Goal: Task Accomplishment & Management: Use online tool/utility

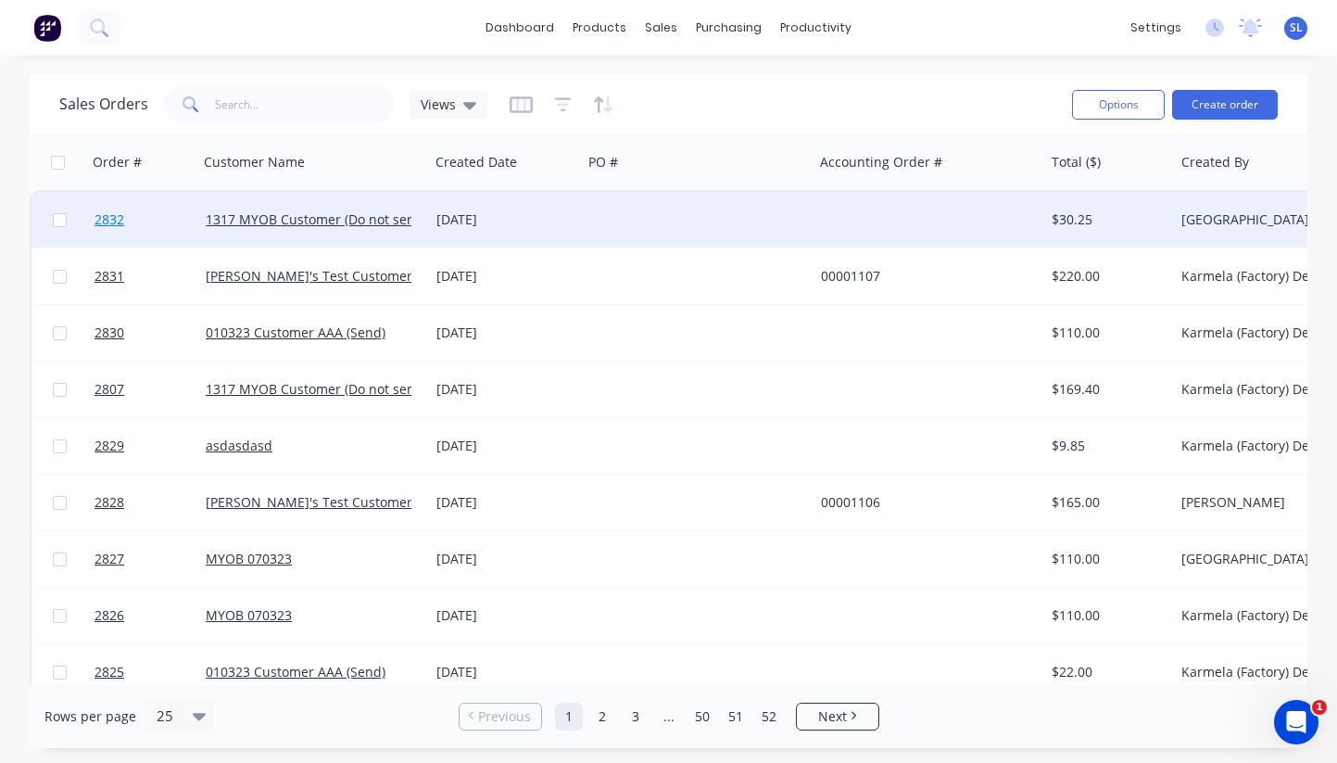
click at [131, 219] on link "2832" at bounding box center [150, 220] width 111 height 56
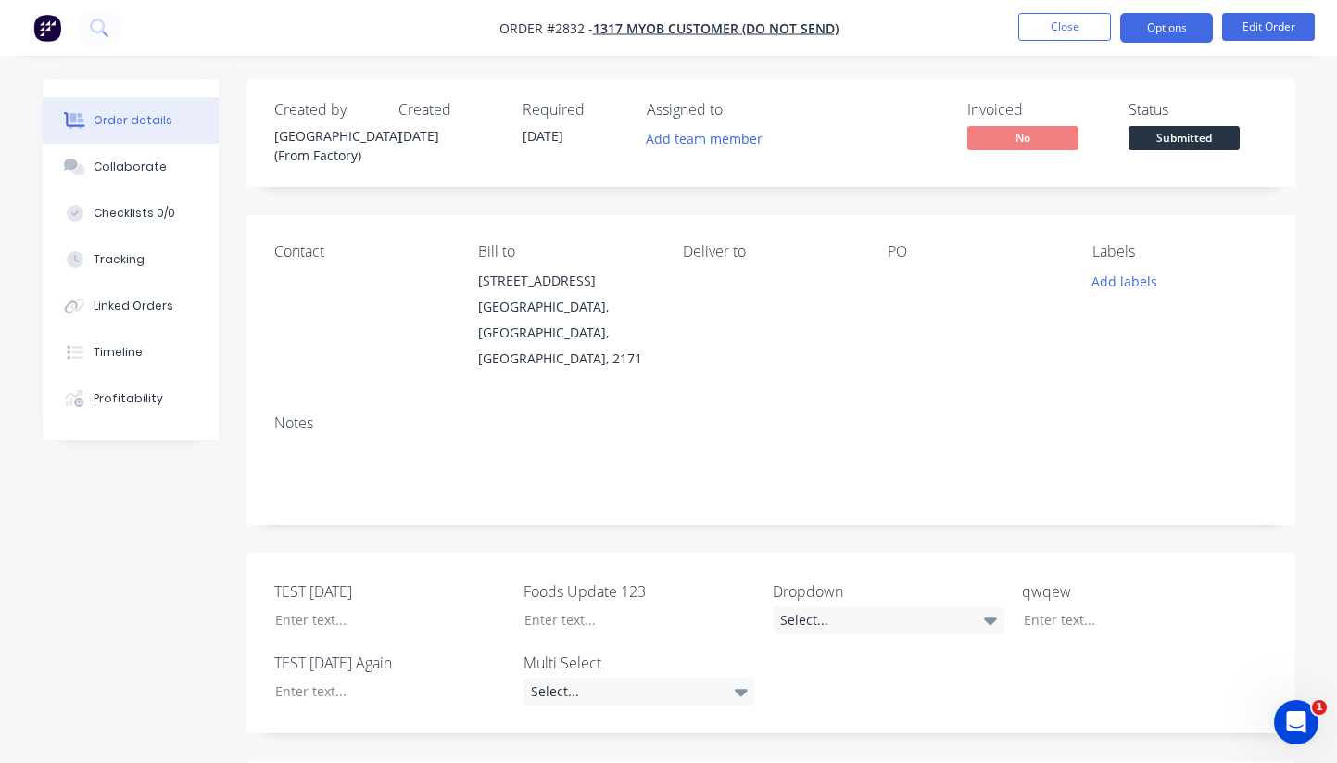
click at [1155, 23] on button "Options" at bounding box center [1166, 28] width 93 height 30
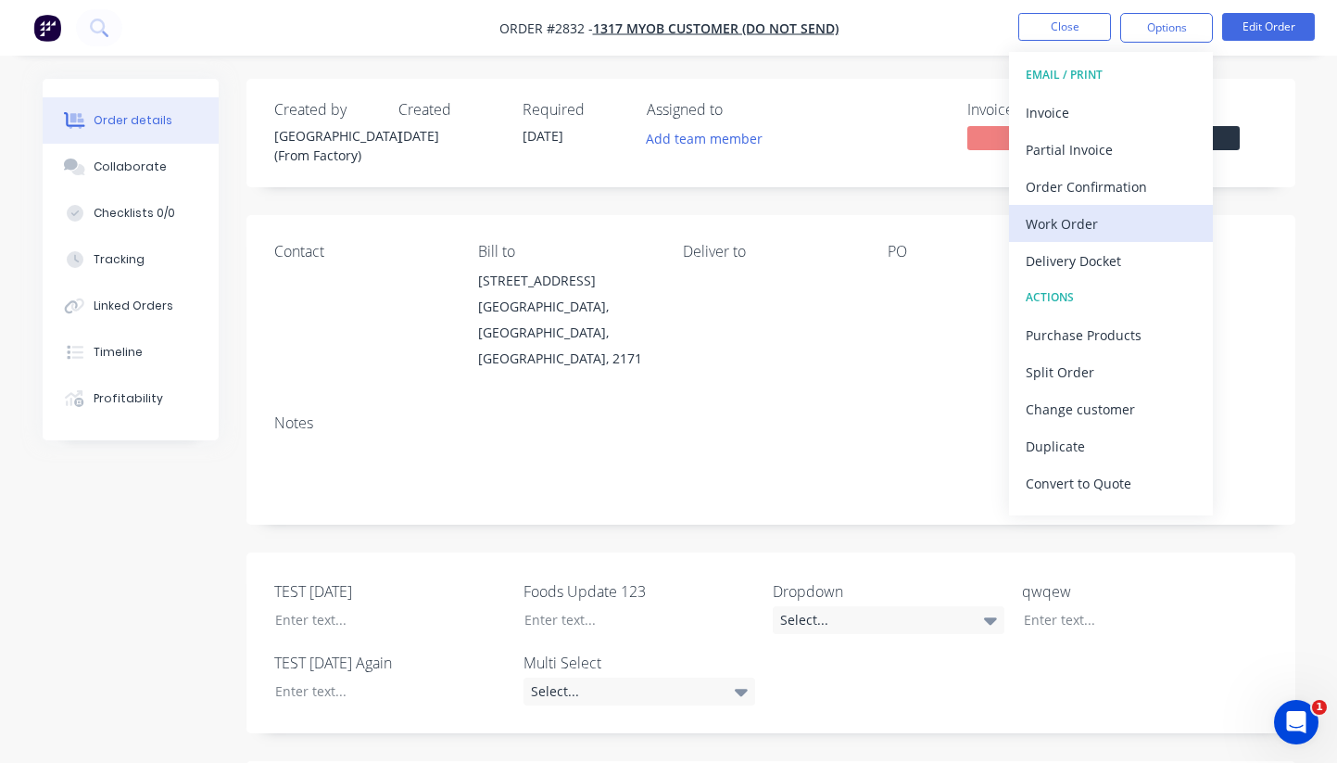
click at [1072, 225] on div "Work Order" at bounding box center [1111, 223] width 170 height 27
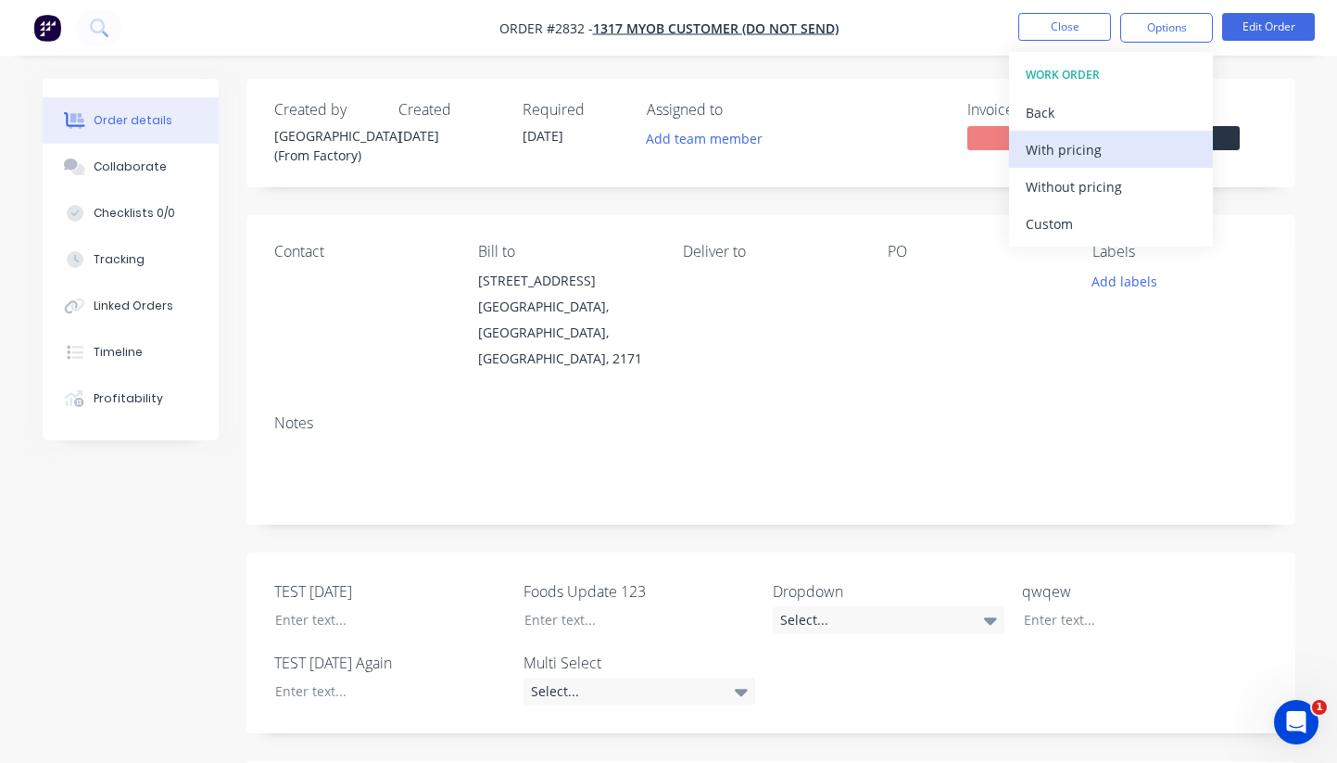
click at [1091, 160] on div "With pricing" at bounding box center [1111, 149] width 170 height 27
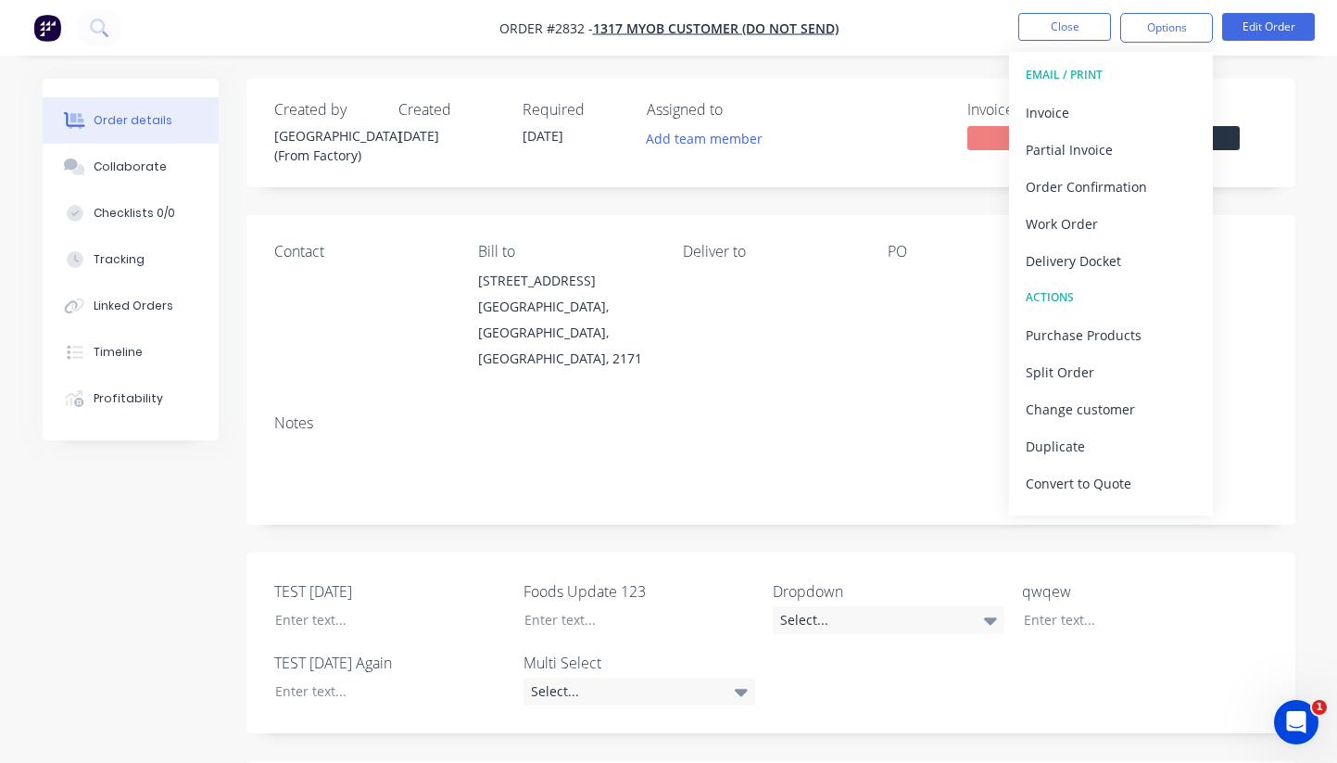
click at [876, 35] on nav "Order #2832 - 1317 MYOB Customer (Do not send) Close Options EMAIL / PRINT Invo…" at bounding box center [668, 28] width 1337 height 56
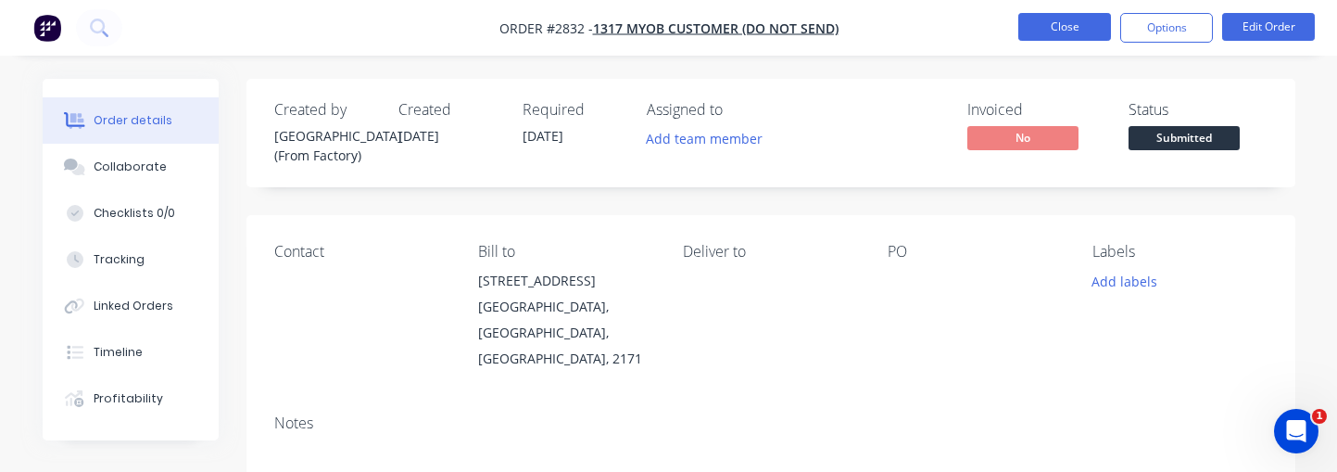
click at [1075, 25] on button "Close" at bounding box center [1064, 27] width 93 height 28
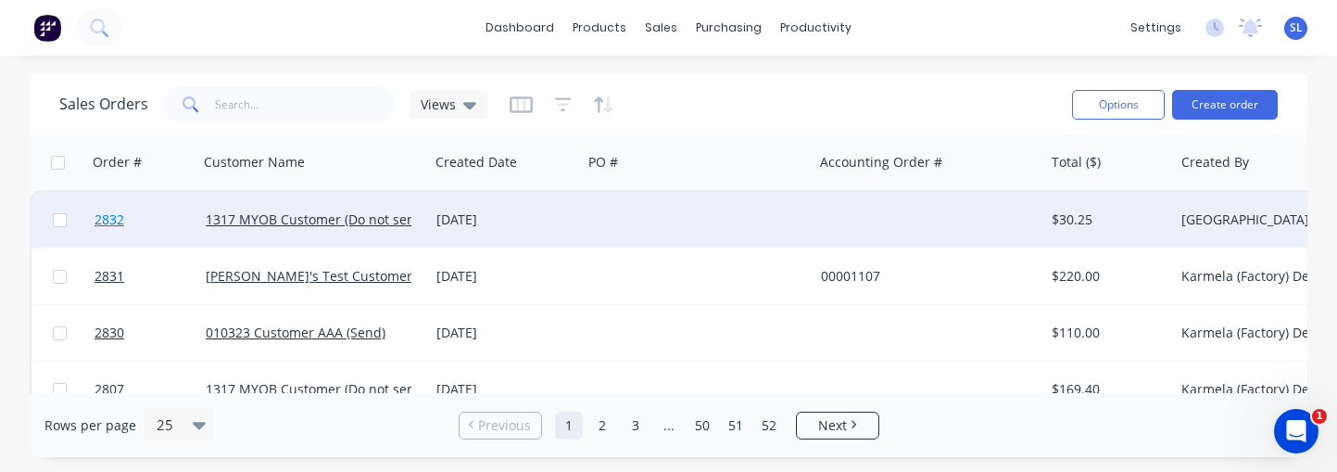
click at [120, 215] on span "2832" at bounding box center [110, 219] width 30 height 19
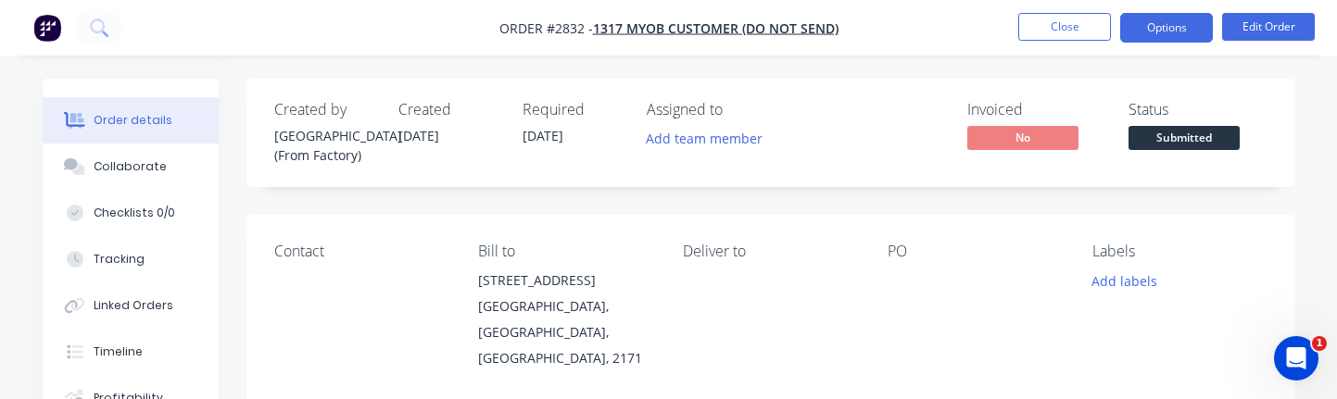
click at [1128, 36] on button "Options" at bounding box center [1166, 28] width 93 height 30
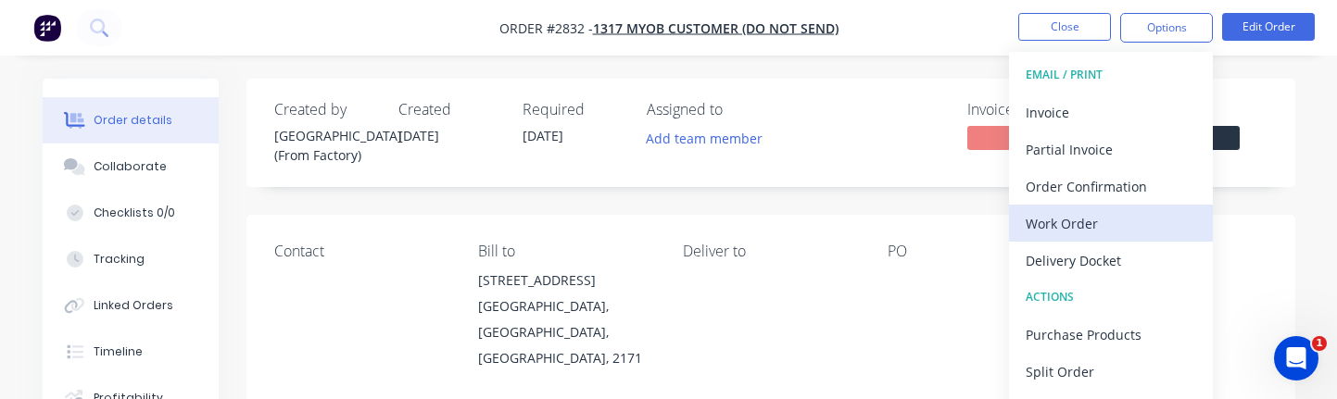
click at [1046, 228] on div "Work Order" at bounding box center [1111, 223] width 170 height 27
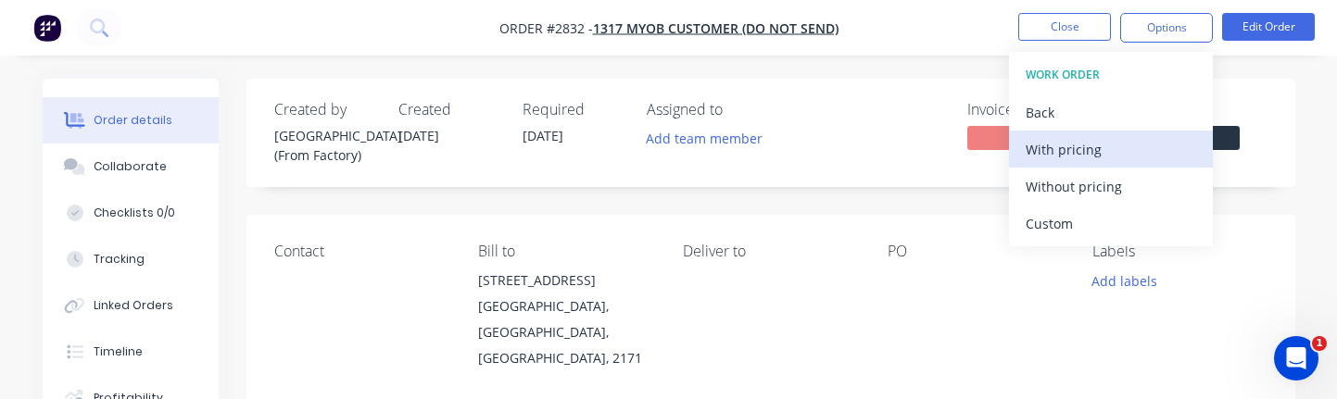
click at [1067, 156] on div "With pricing" at bounding box center [1111, 149] width 170 height 27
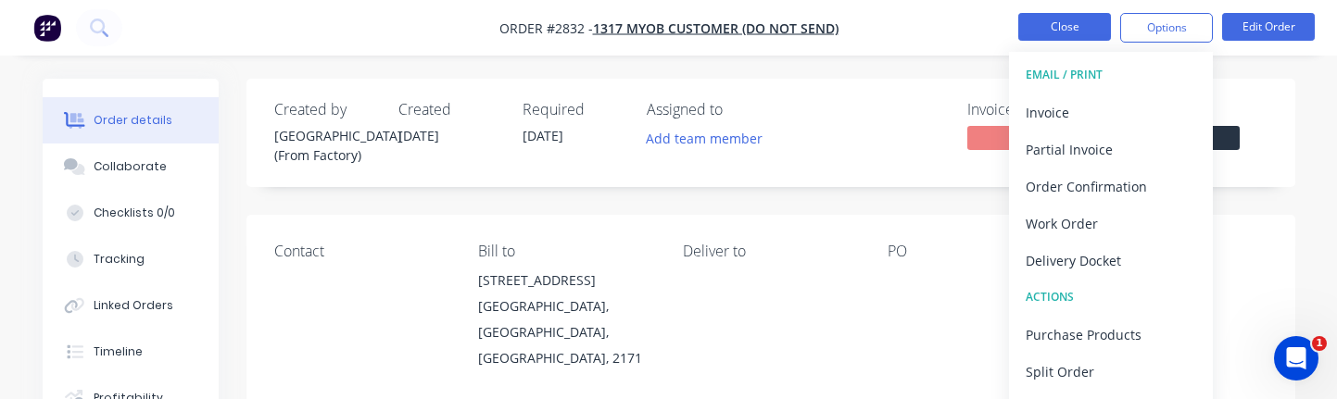
click at [1067, 26] on button "Close" at bounding box center [1064, 27] width 93 height 28
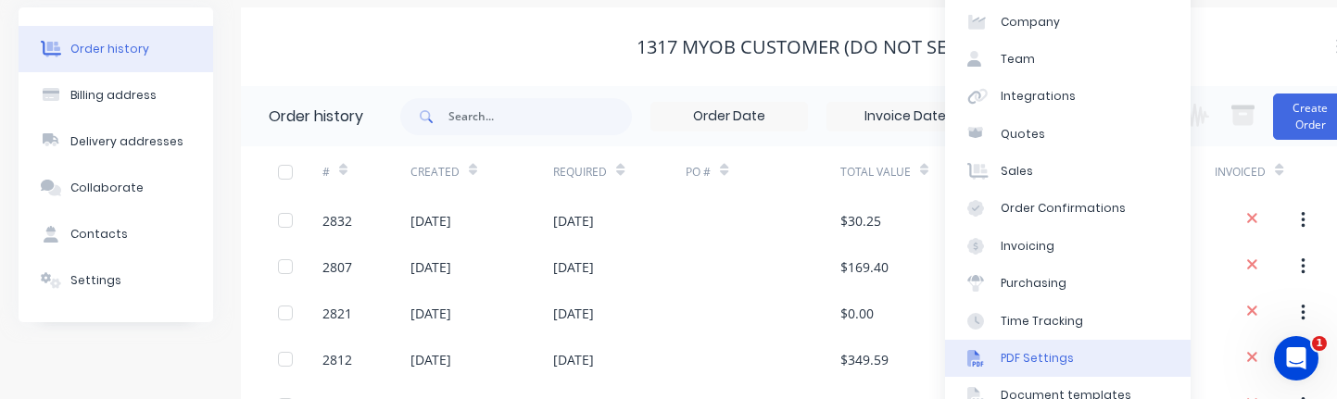
scroll to position [103, 0]
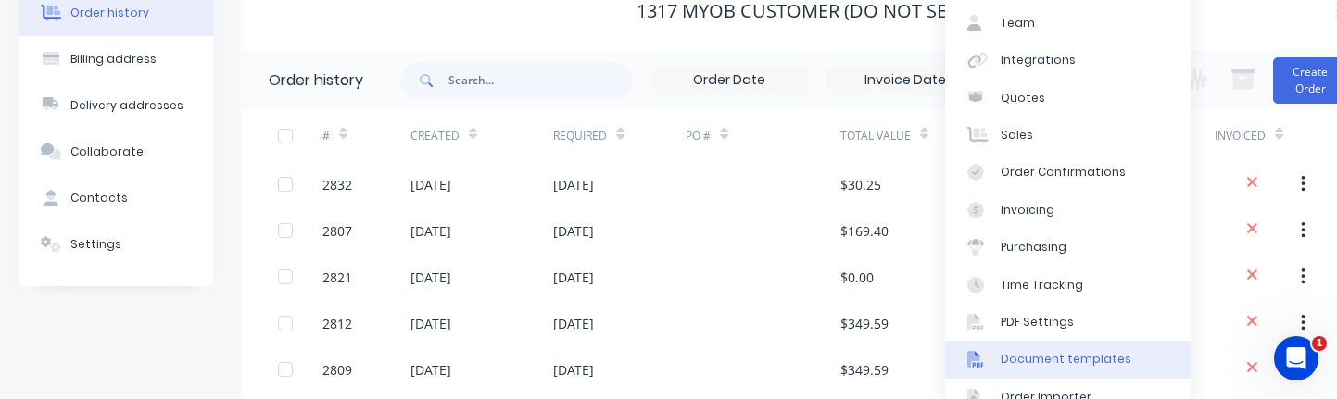
click at [1064, 364] on div "Document templates" at bounding box center [1066, 359] width 131 height 17
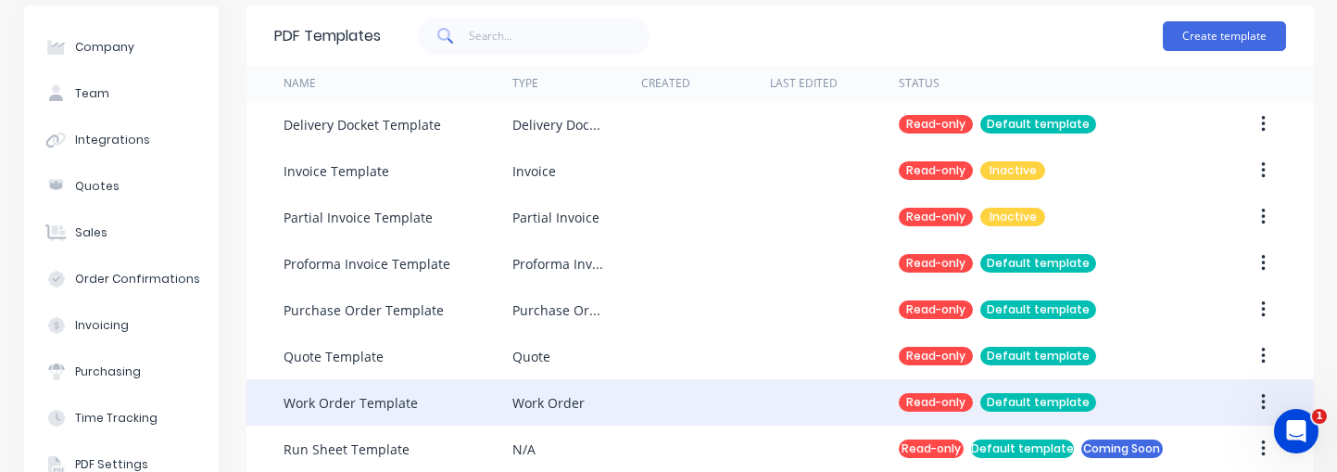
scroll to position [89, 0]
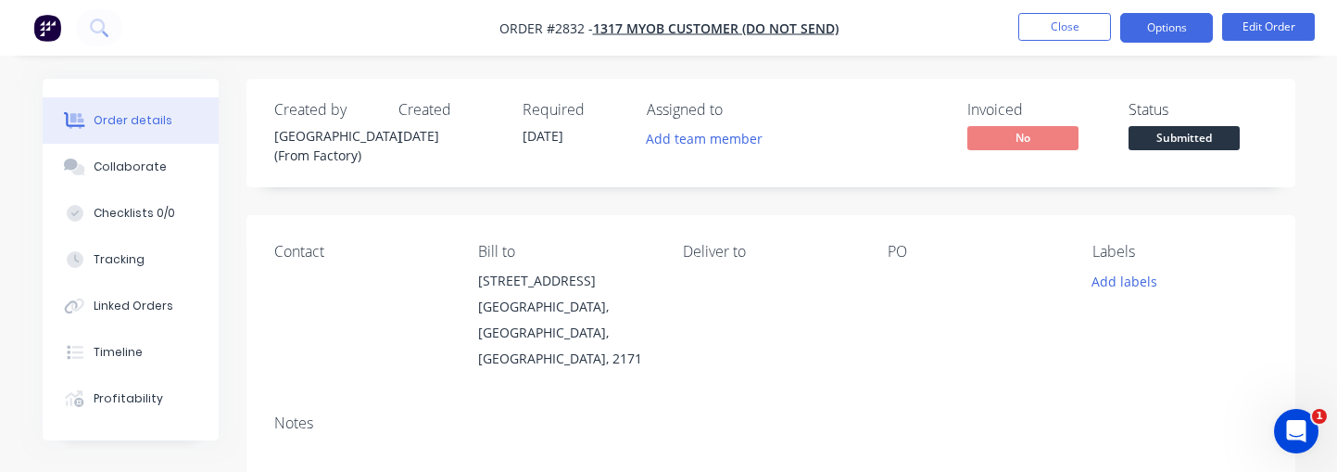
click at [1194, 23] on button "Options" at bounding box center [1166, 28] width 93 height 30
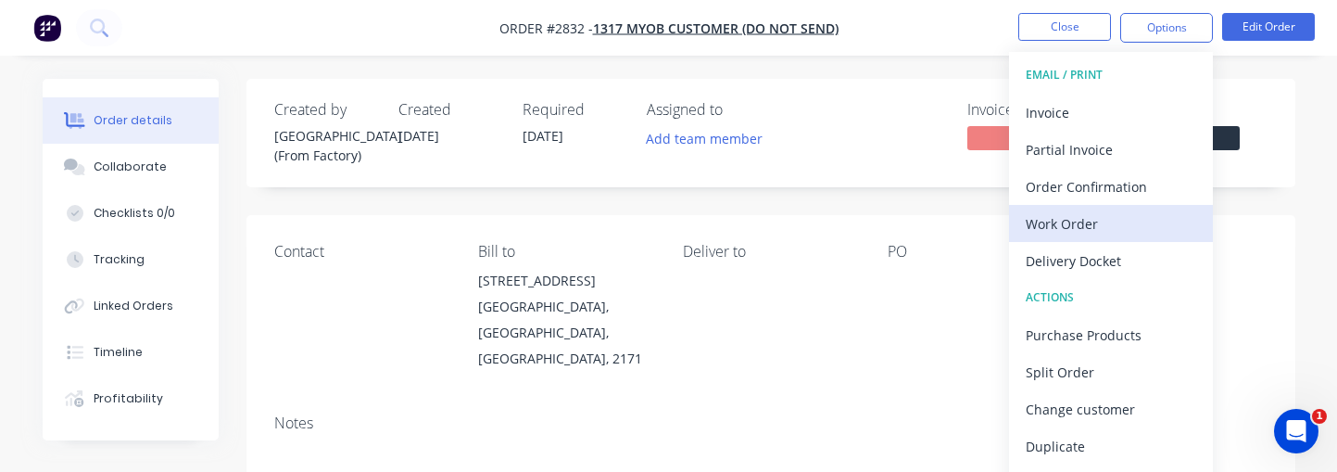
click at [1087, 220] on div "Work Order" at bounding box center [1111, 223] width 170 height 27
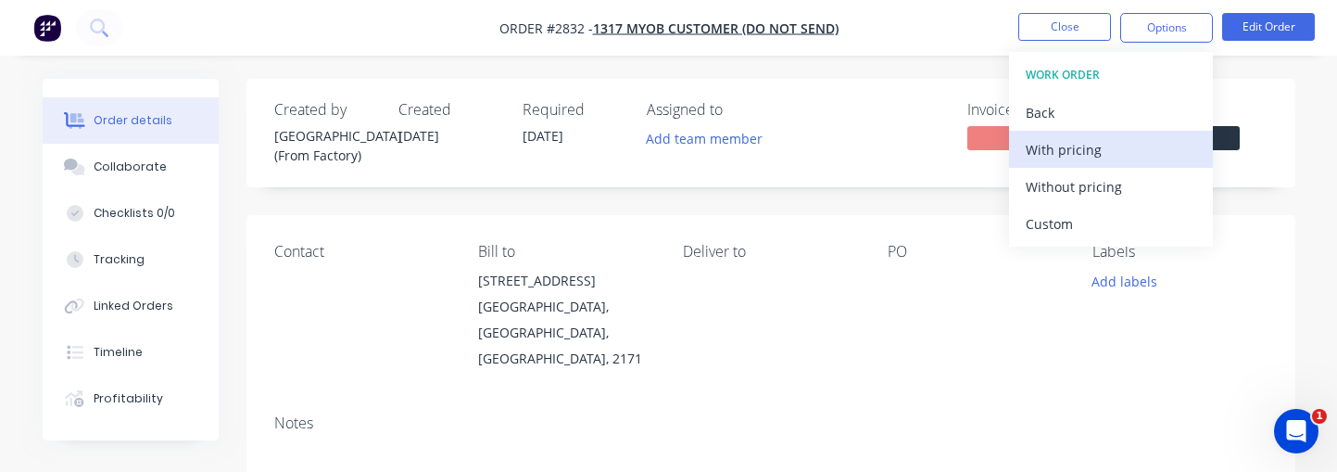
click at [1107, 141] on div "With pricing" at bounding box center [1111, 149] width 170 height 27
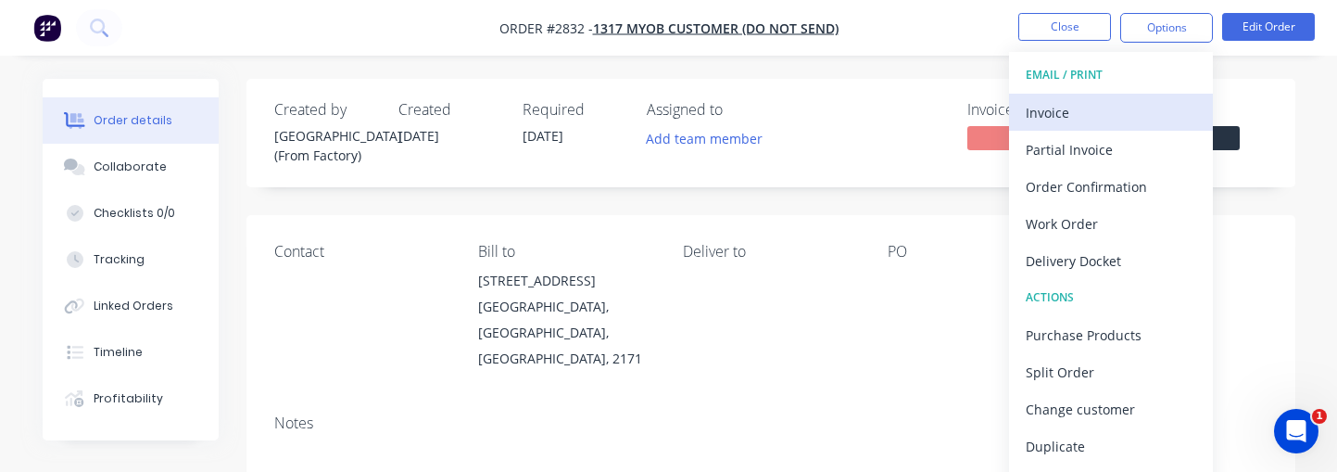
click at [1060, 106] on div "Invoice" at bounding box center [1111, 112] width 170 height 27
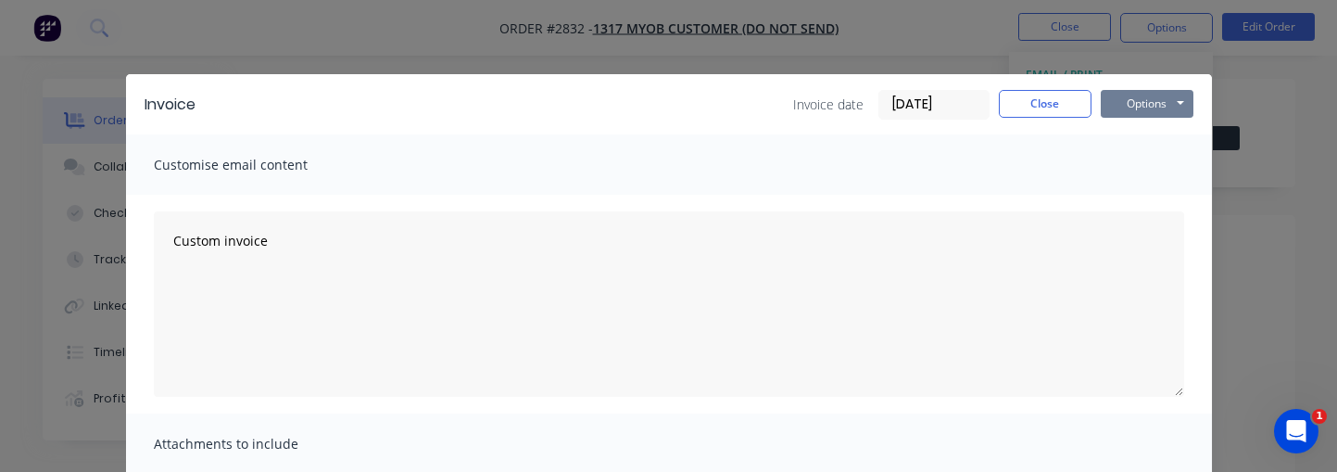
click at [1131, 104] on button "Options" at bounding box center [1147, 104] width 93 height 28
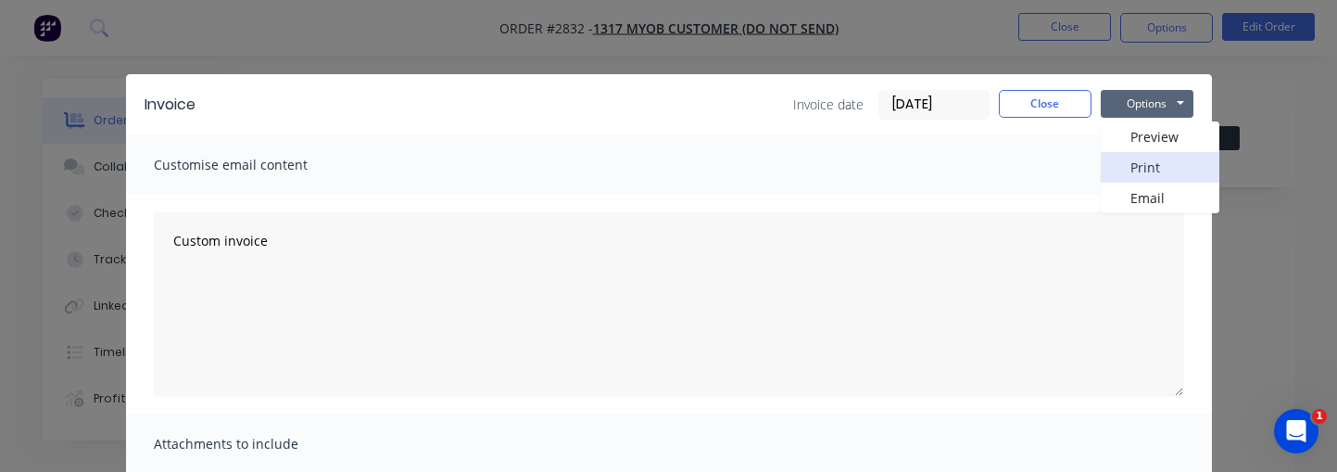
click at [1181, 178] on button "Print" at bounding box center [1160, 167] width 119 height 31
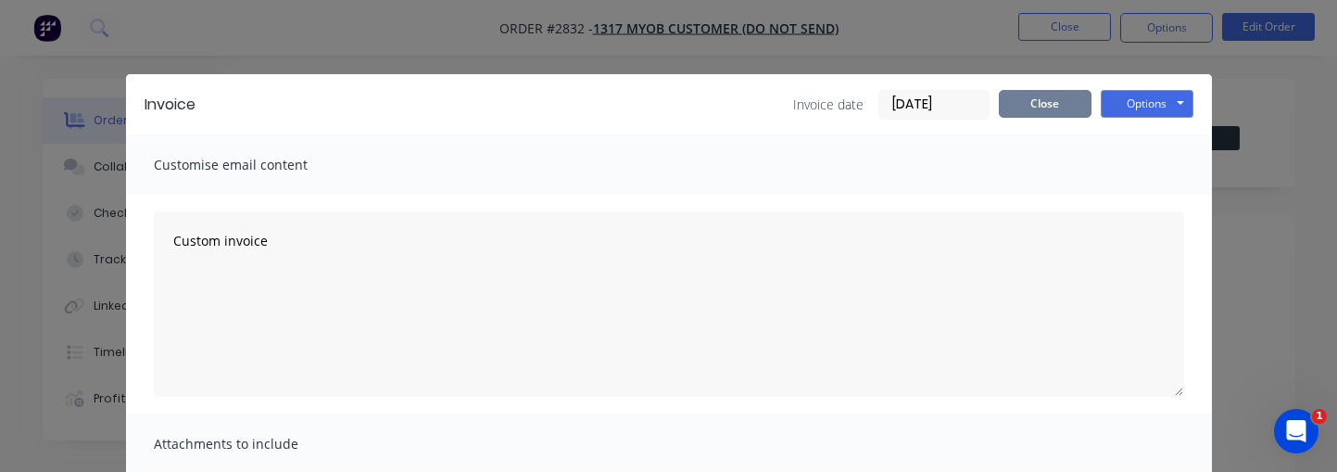
click at [1001, 91] on button "Close" at bounding box center [1045, 104] width 93 height 28
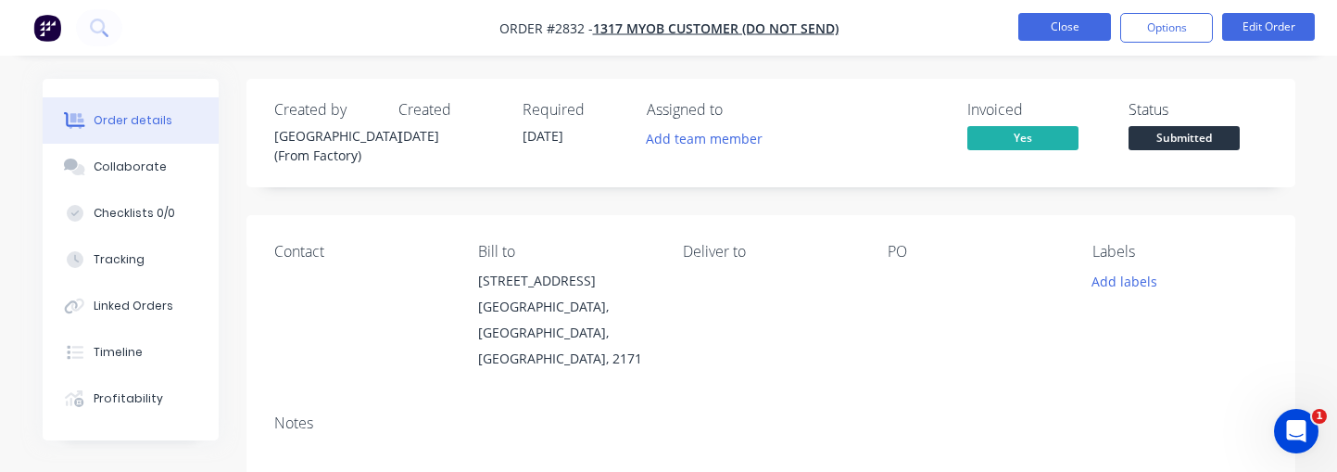
click at [1040, 19] on button "Close" at bounding box center [1064, 27] width 93 height 28
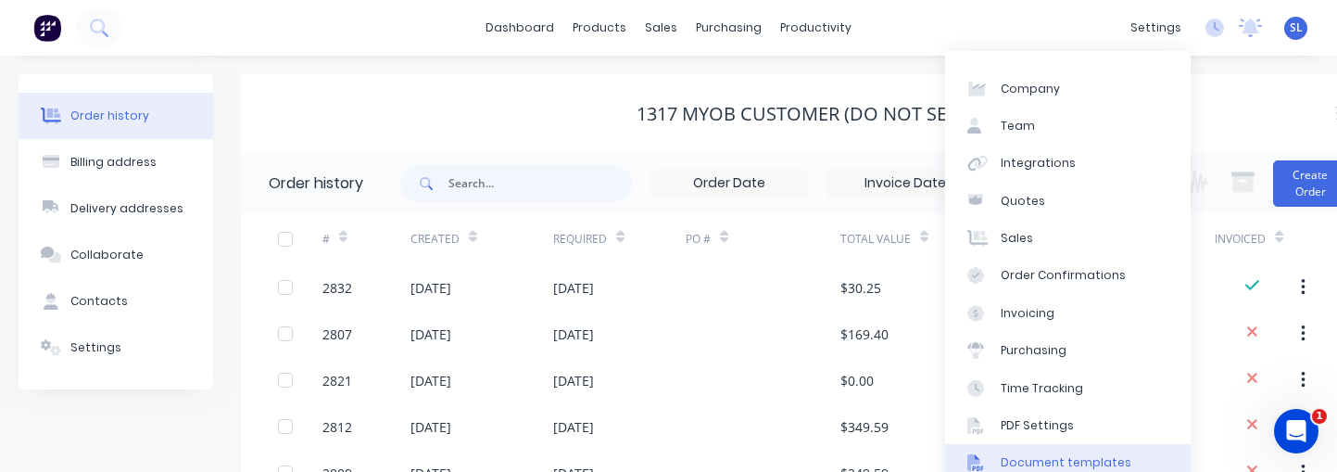
click at [1078, 461] on div "Document templates" at bounding box center [1066, 462] width 131 height 17
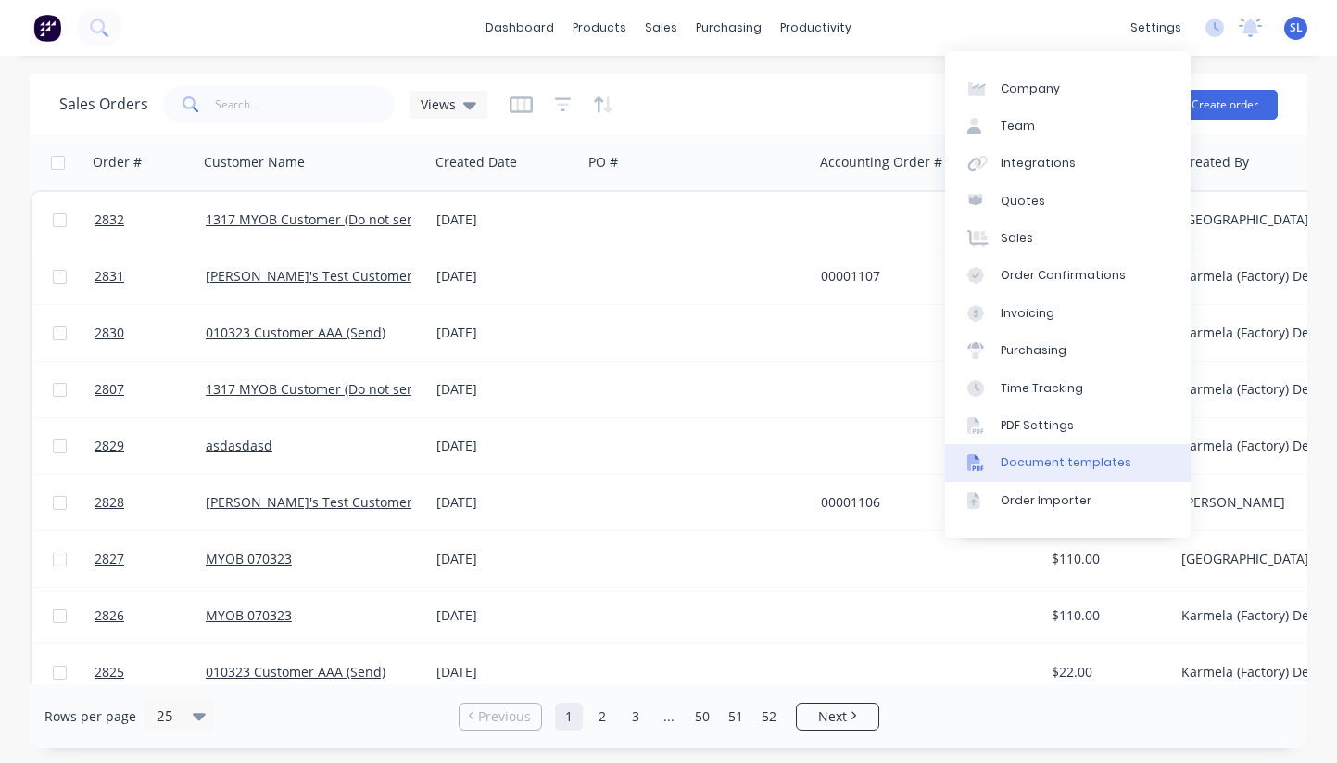
click at [1062, 453] on link "Document templates" at bounding box center [1068, 462] width 246 height 37
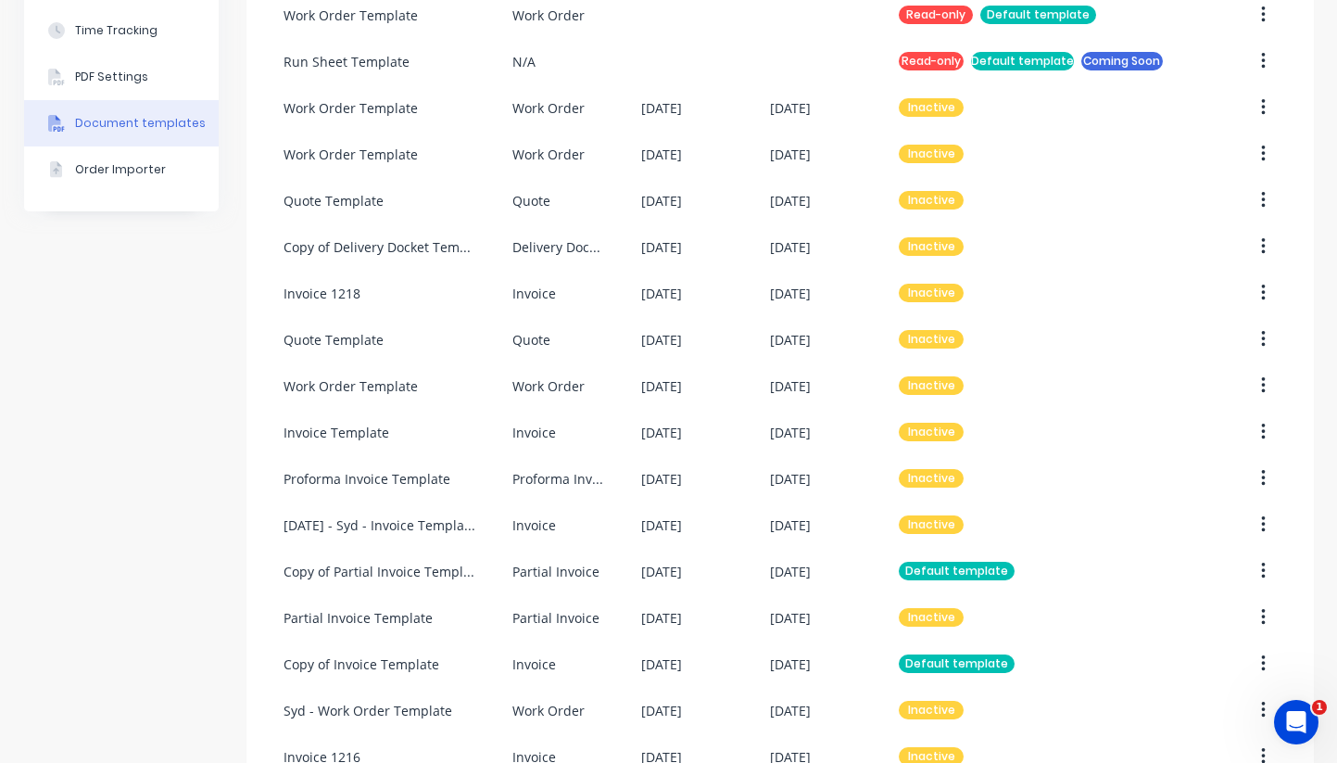
scroll to position [499, 0]
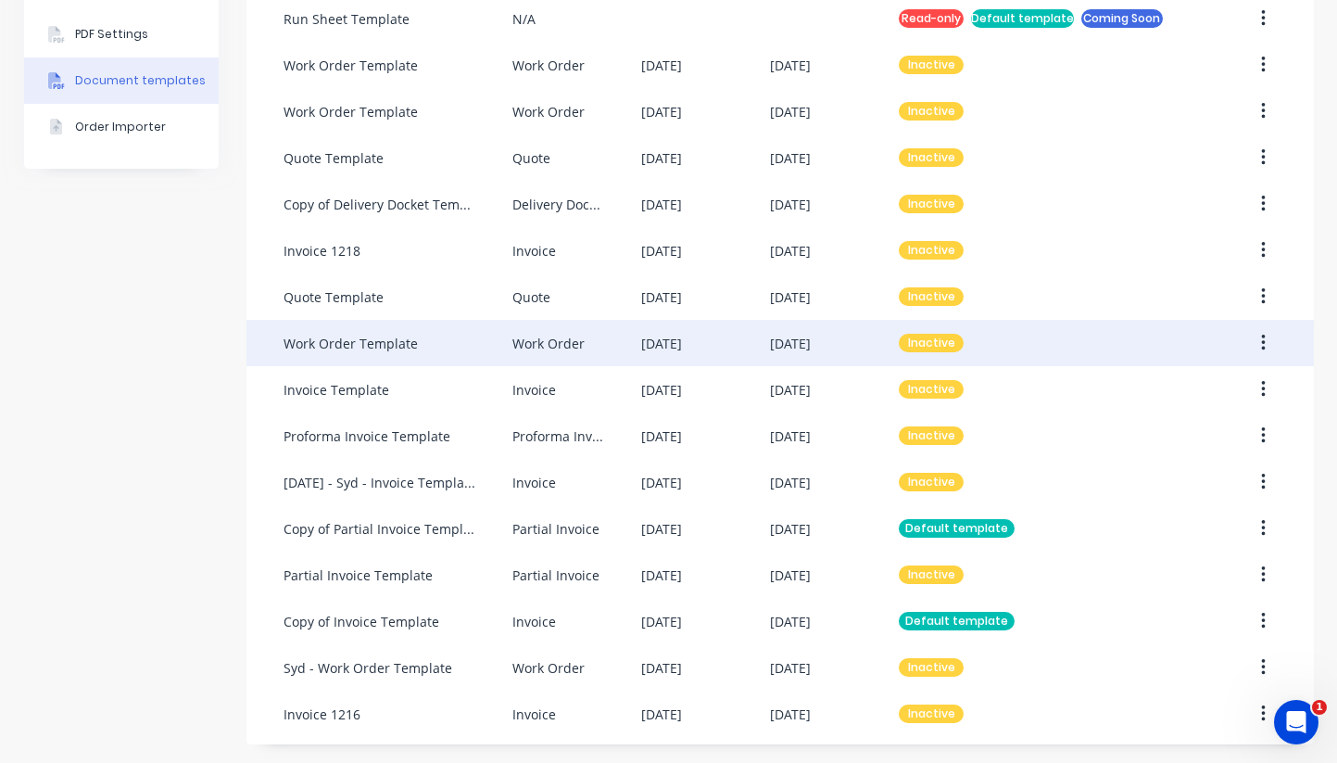
click at [969, 337] on div "Inactive" at bounding box center [1049, 343] width 301 height 46
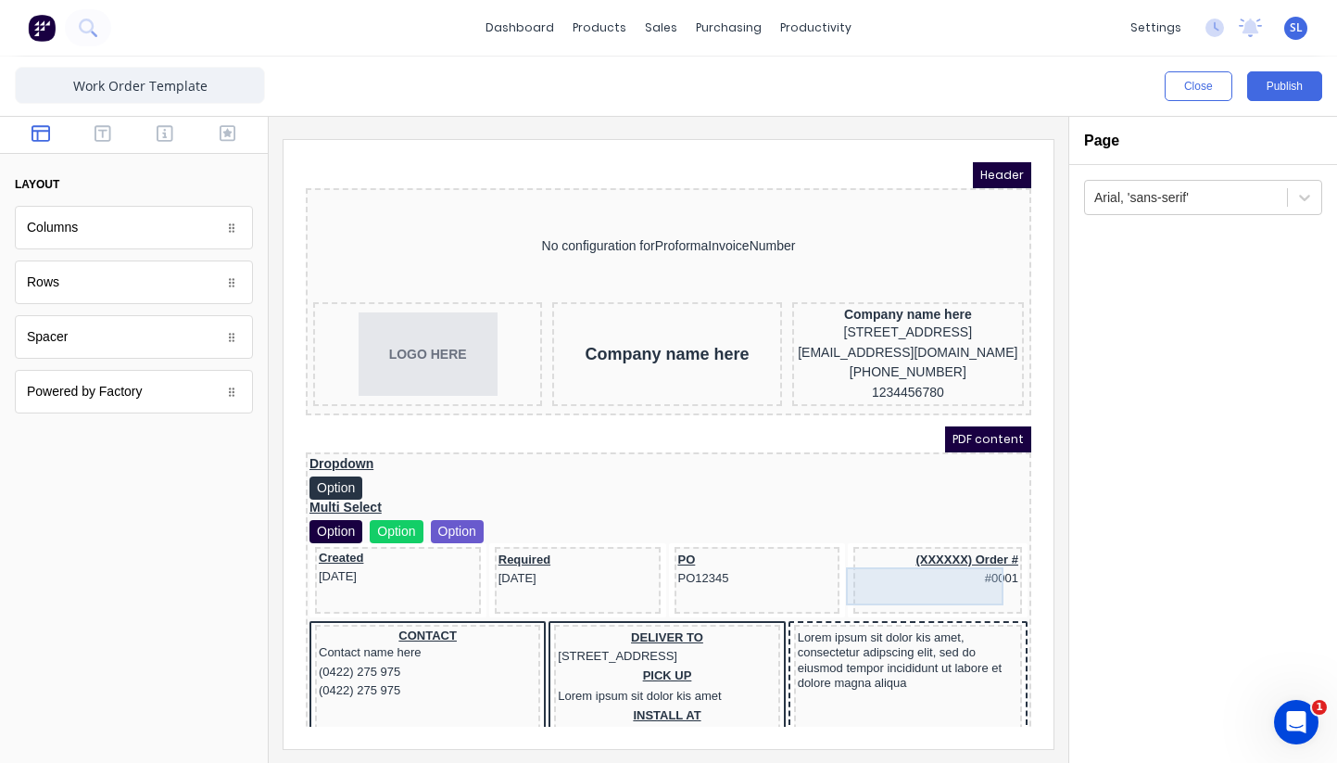
click at [918, 549] on div "(XXXXXX) Order # #0001" at bounding box center [915, 547] width 161 height 38
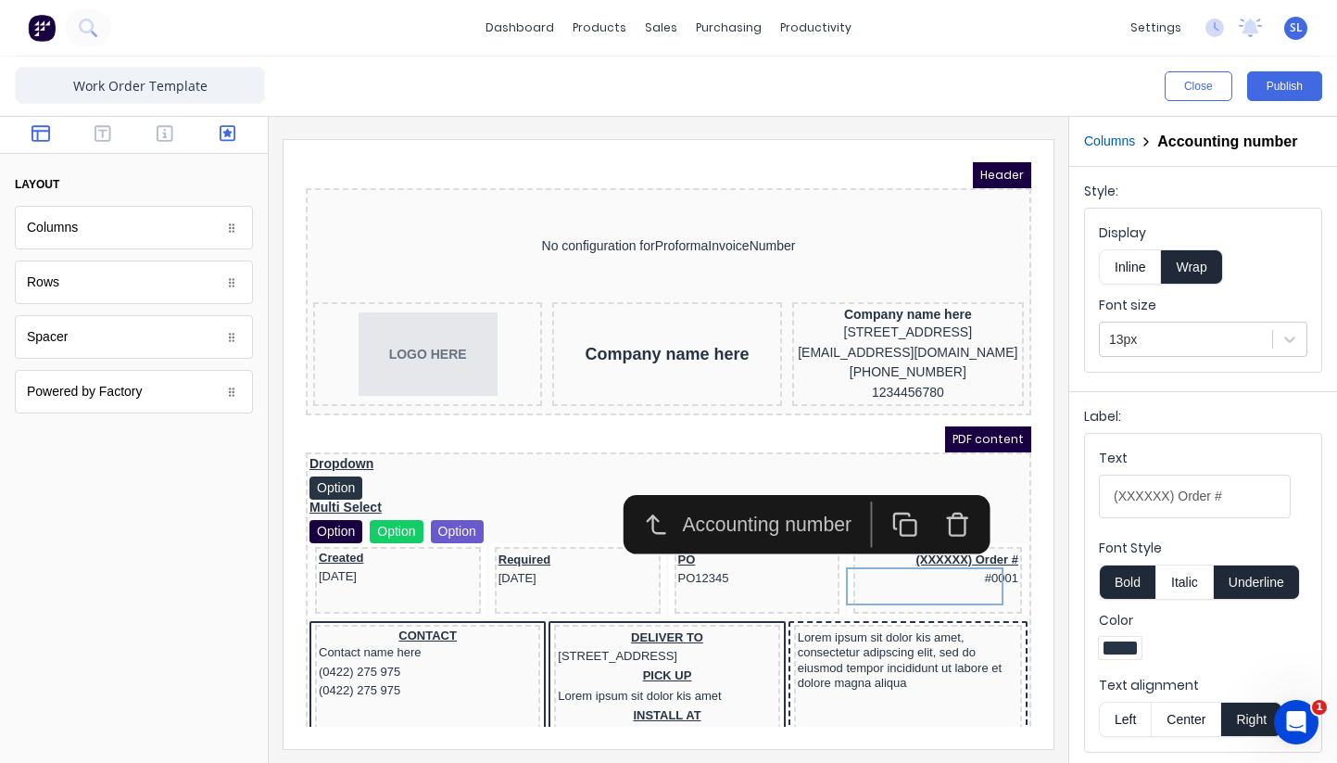
click at [227, 130] on icon "button" at bounding box center [228, 133] width 17 height 17
click at [180, 131] on button "button" at bounding box center [165, 135] width 51 height 22
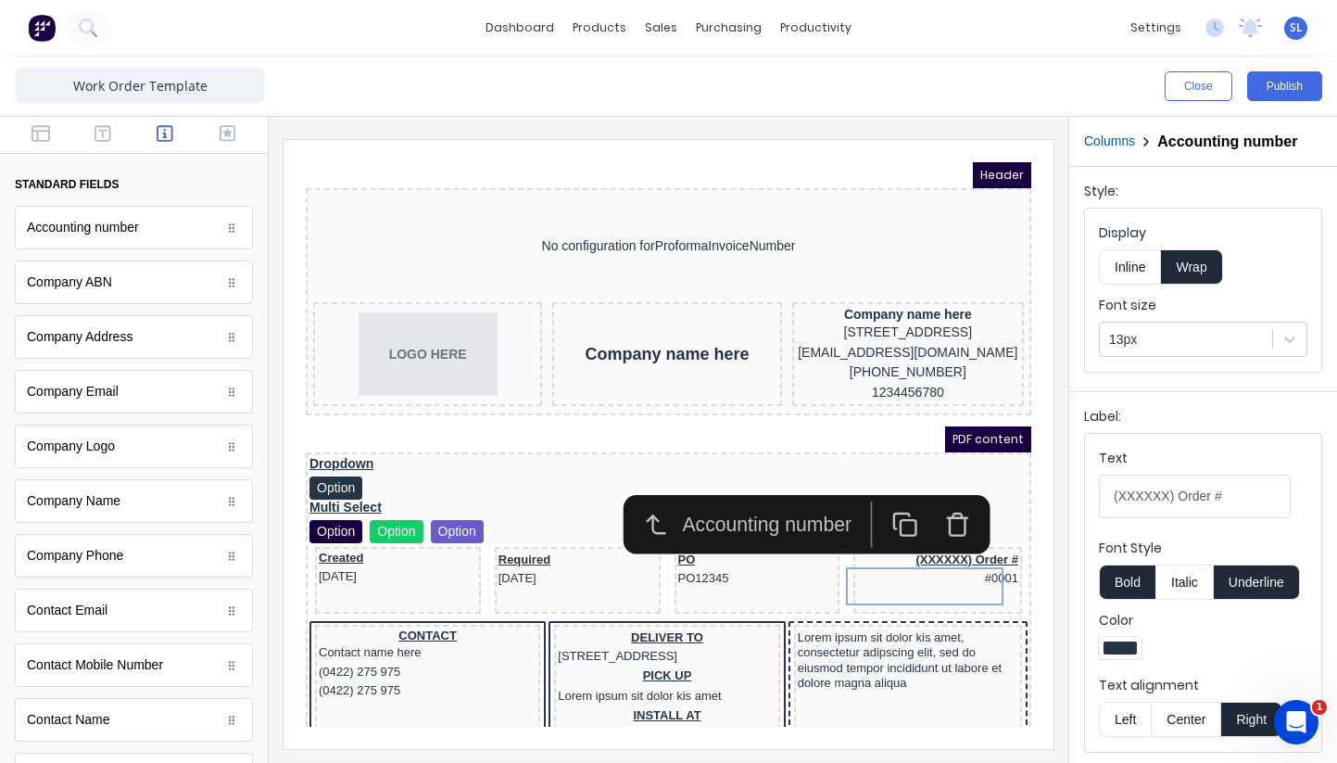
click at [944, 504] on icon "button" at bounding box center [936, 501] width 26 height 26
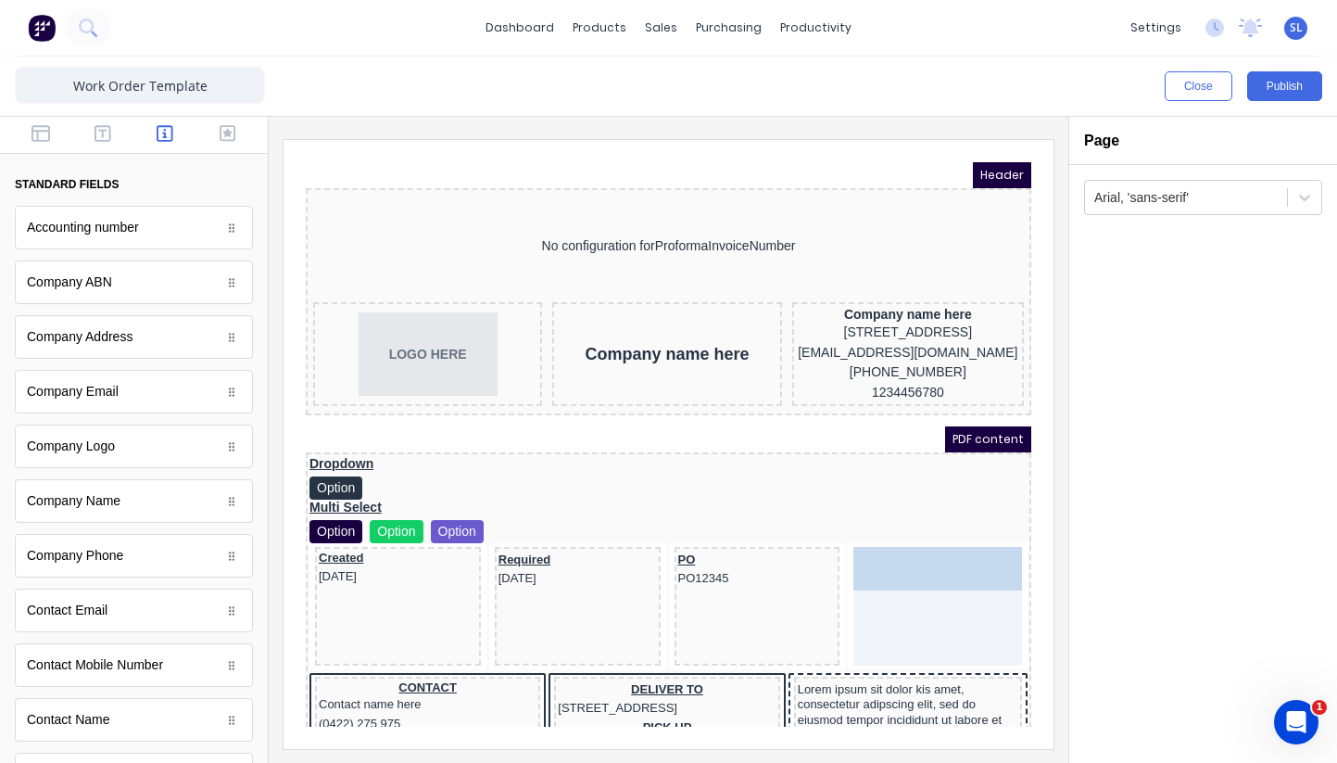
drag, startPoint x: 177, startPoint y: 236, endPoint x: 947, endPoint y: 610, distance: 855.8
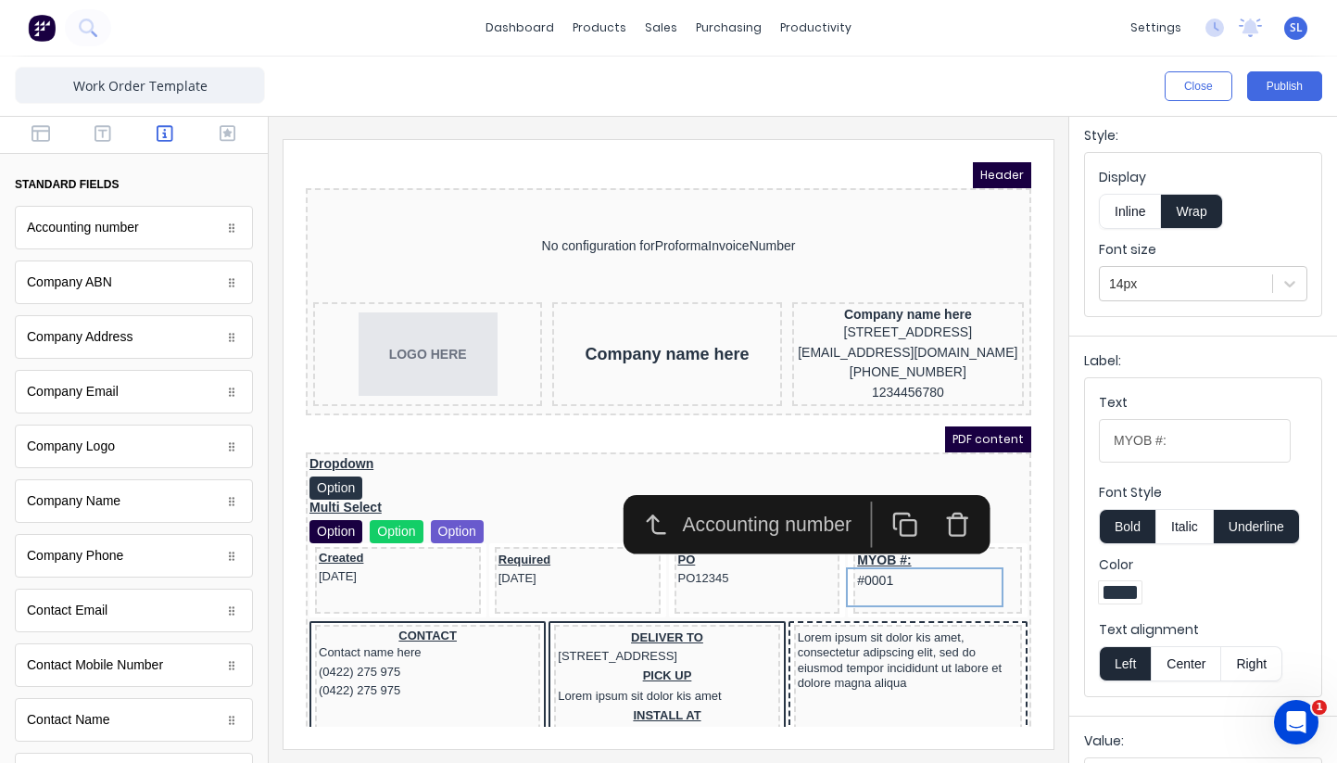
scroll to position [58, 0]
click at [1244, 649] on button "Right" at bounding box center [1251, 660] width 61 height 35
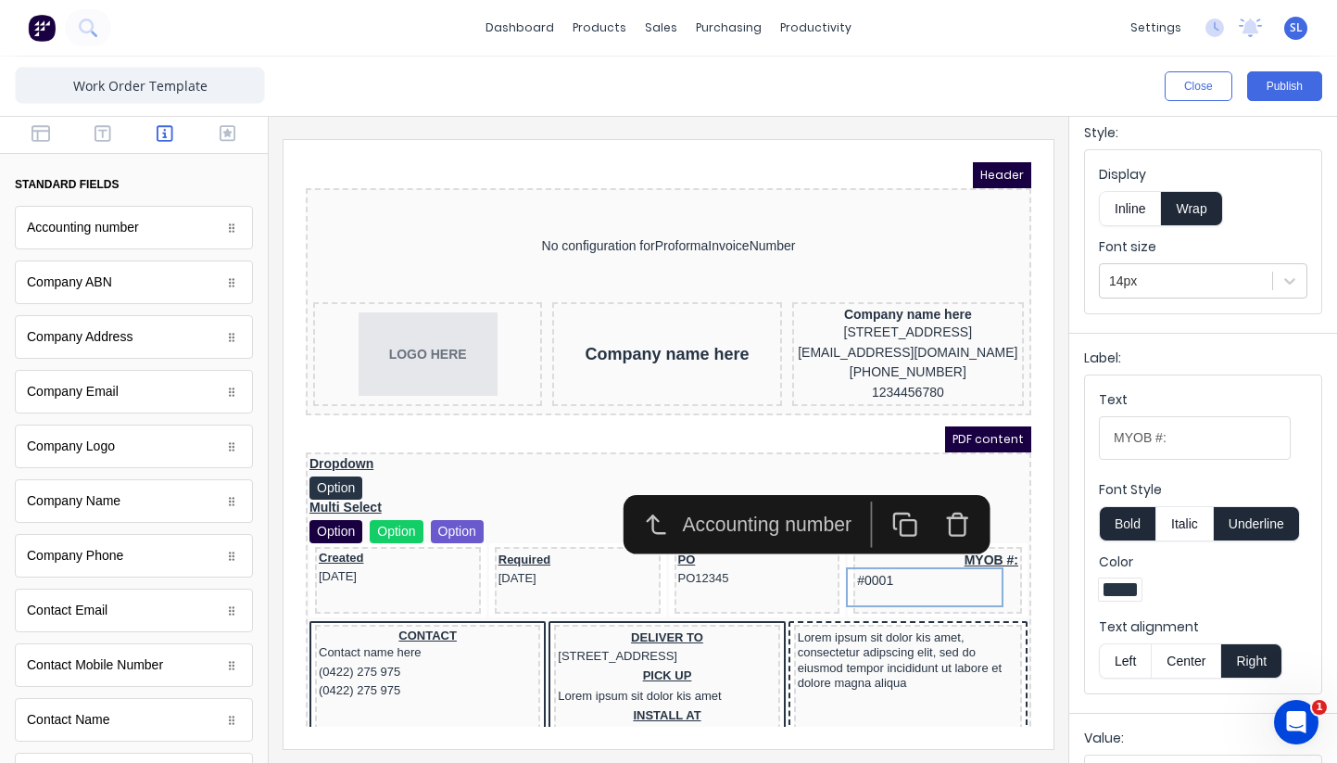
scroll to position [294, 0]
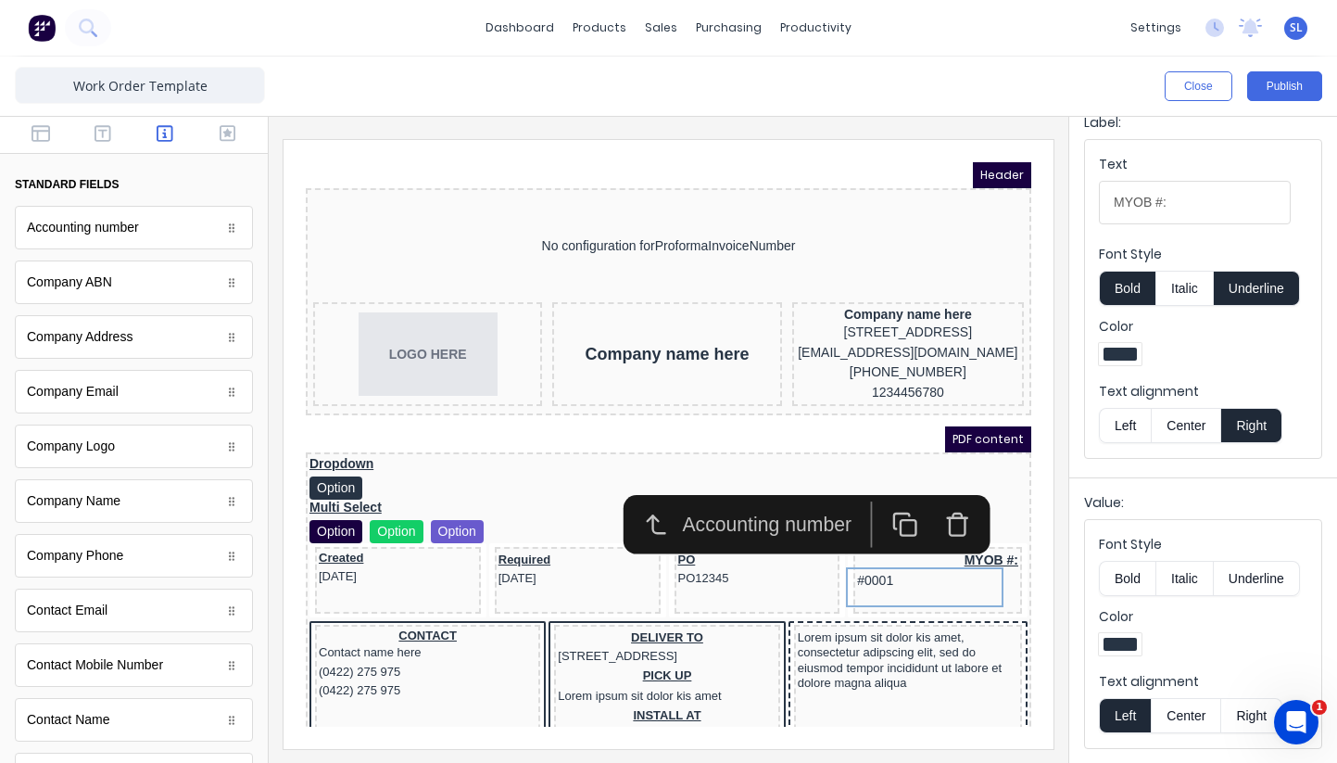
click at [1243, 719] on button "Right" at bounding box center [1251, 715] width 61 height 35
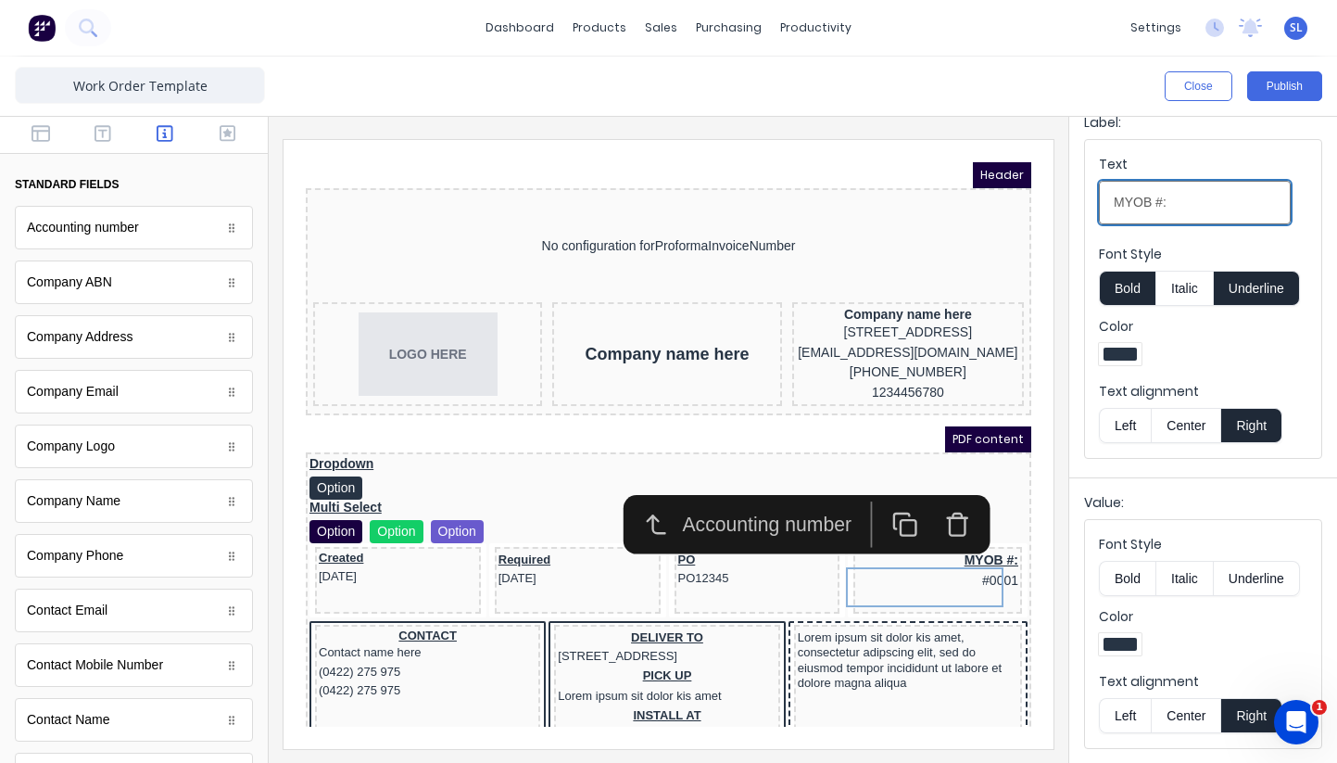
click at [1147, 201] on input "MYOB #:" at bounding box center [1195, 203] width 192 height 44
type input "MYOB TEST #:"
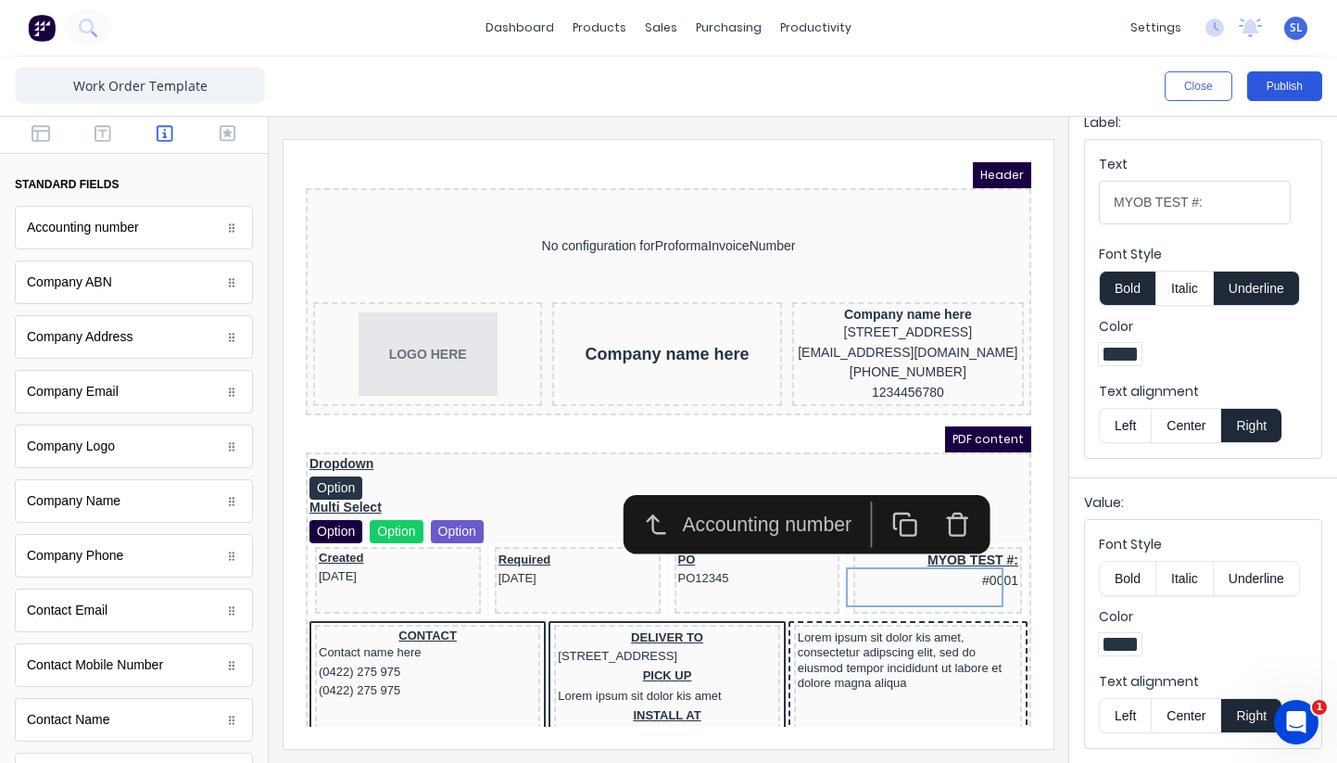
click at [1273, 82] on button "Publish" at bounding box center [1284, 86] width 75 height 30
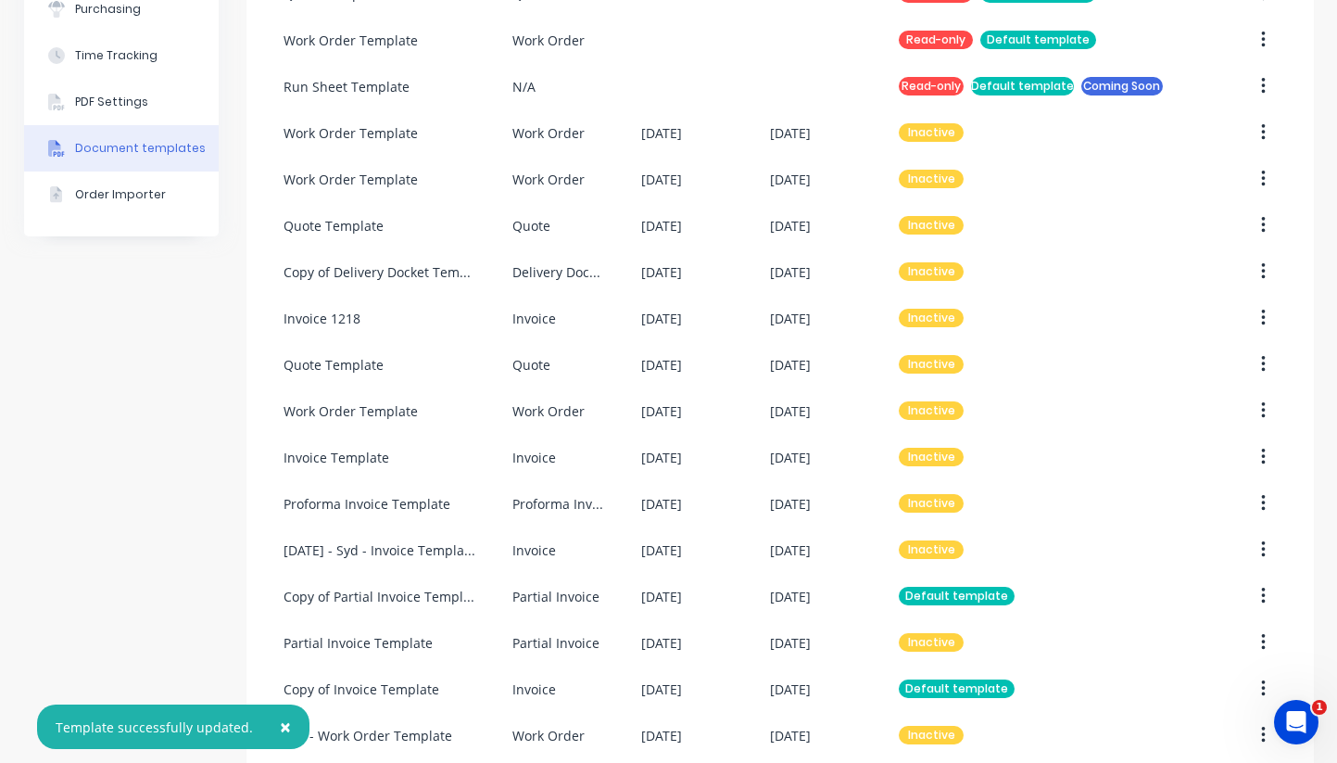
scroll to position [499, 0]
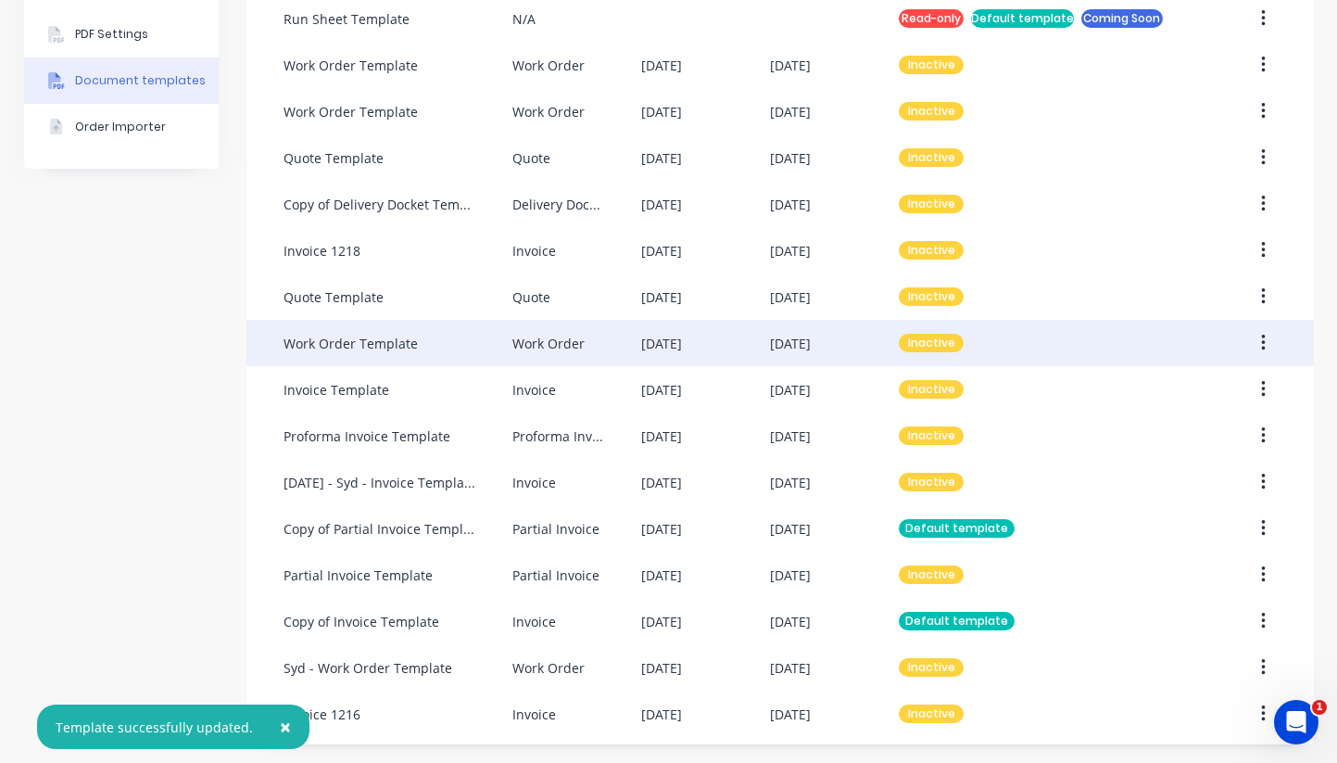
click at [1258, 343] on button "button" at bounding box center [1264, 342] width 44 height 33
click at [1198, 412] on button "Make default" at bounding box center [1197, 428] width 176 height 37
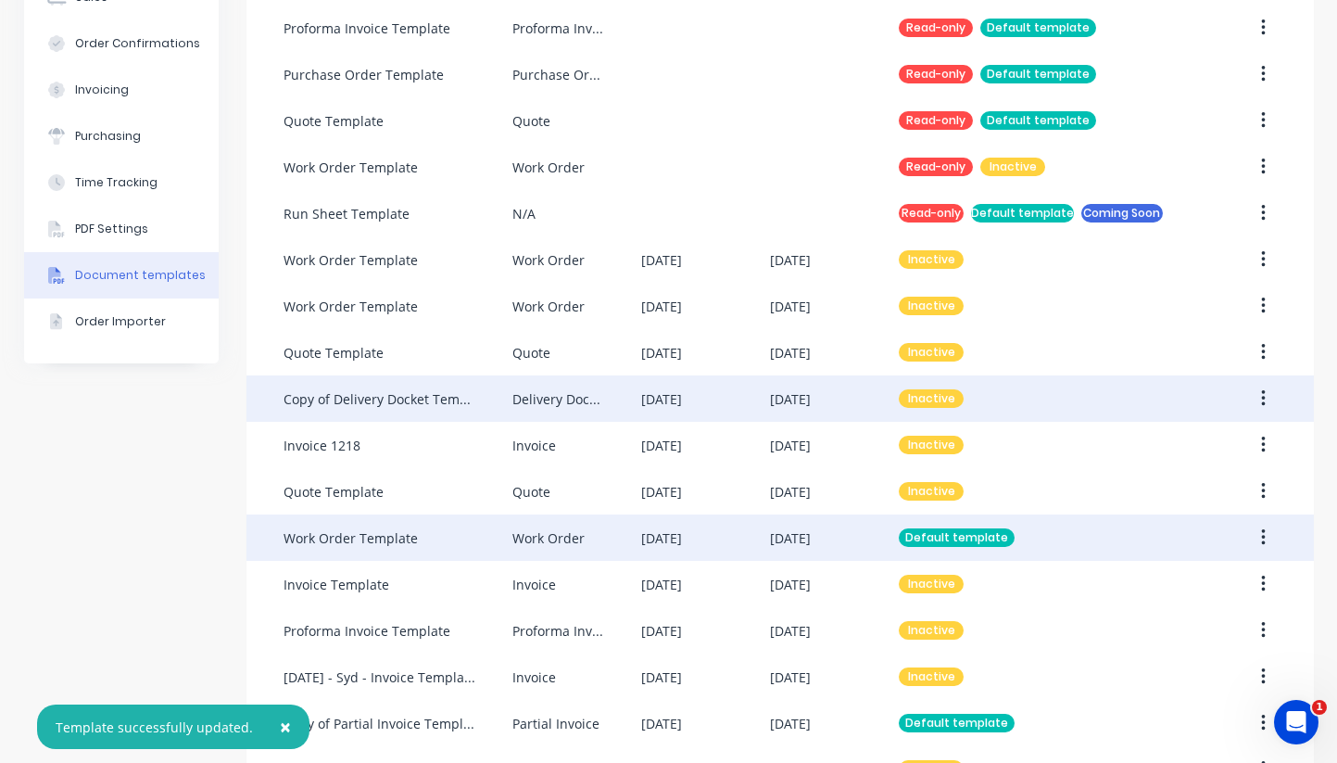
scroll to position [0, 0]
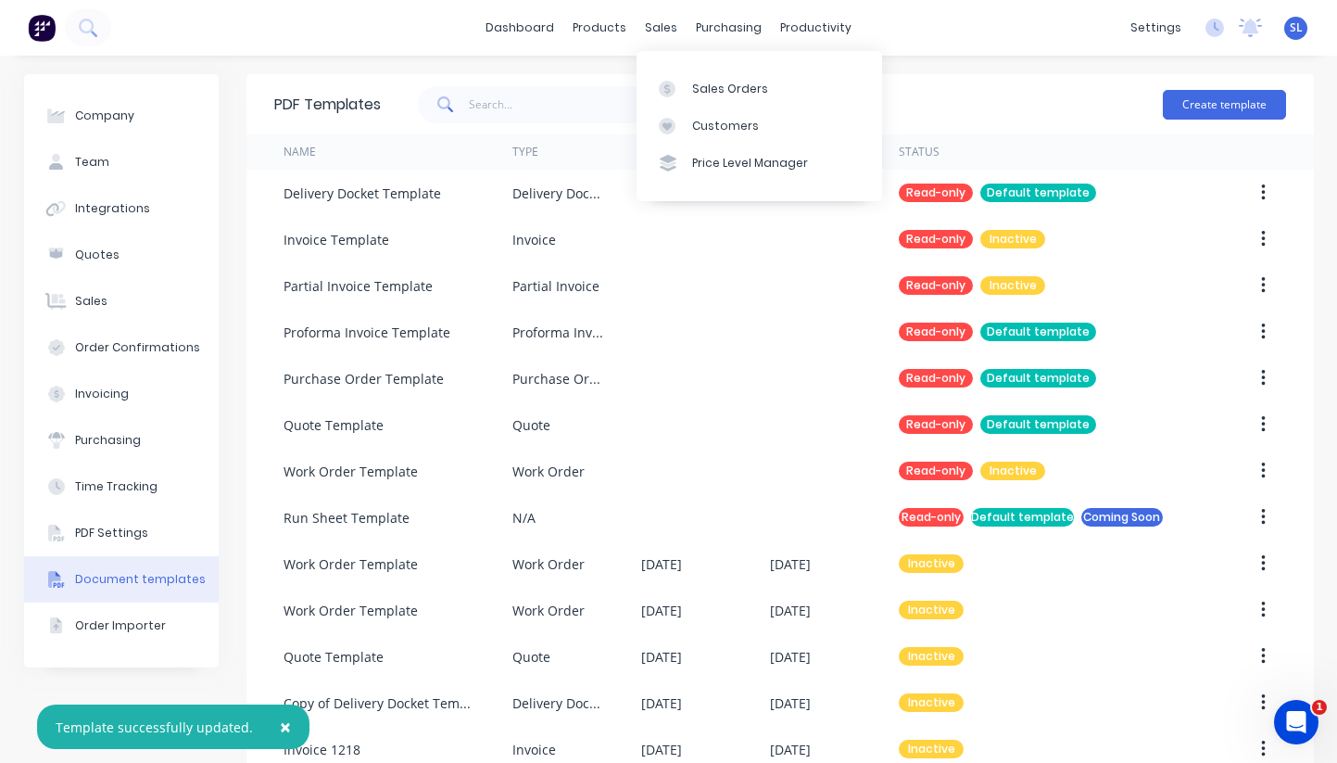
click at [689, 67] on div "Sales Orders Customers Price Level Manager" at bounding box center [760, 125] width 246 height 149
click at [688, 82] on link "Sales Orders" at bounding box center [760, 87] width 246 height 37
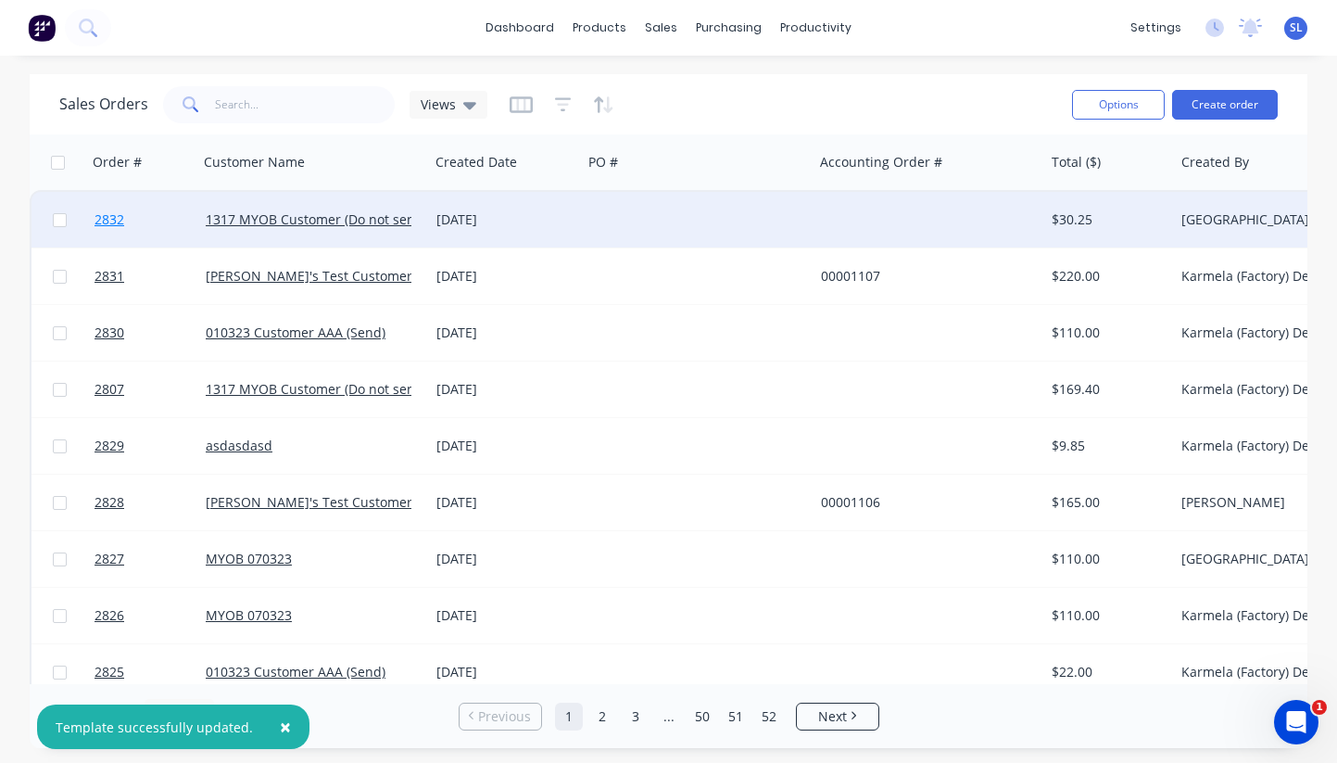
click at [115, 226] on span "2832" at bounding box center [110, 219] width 30 height 19
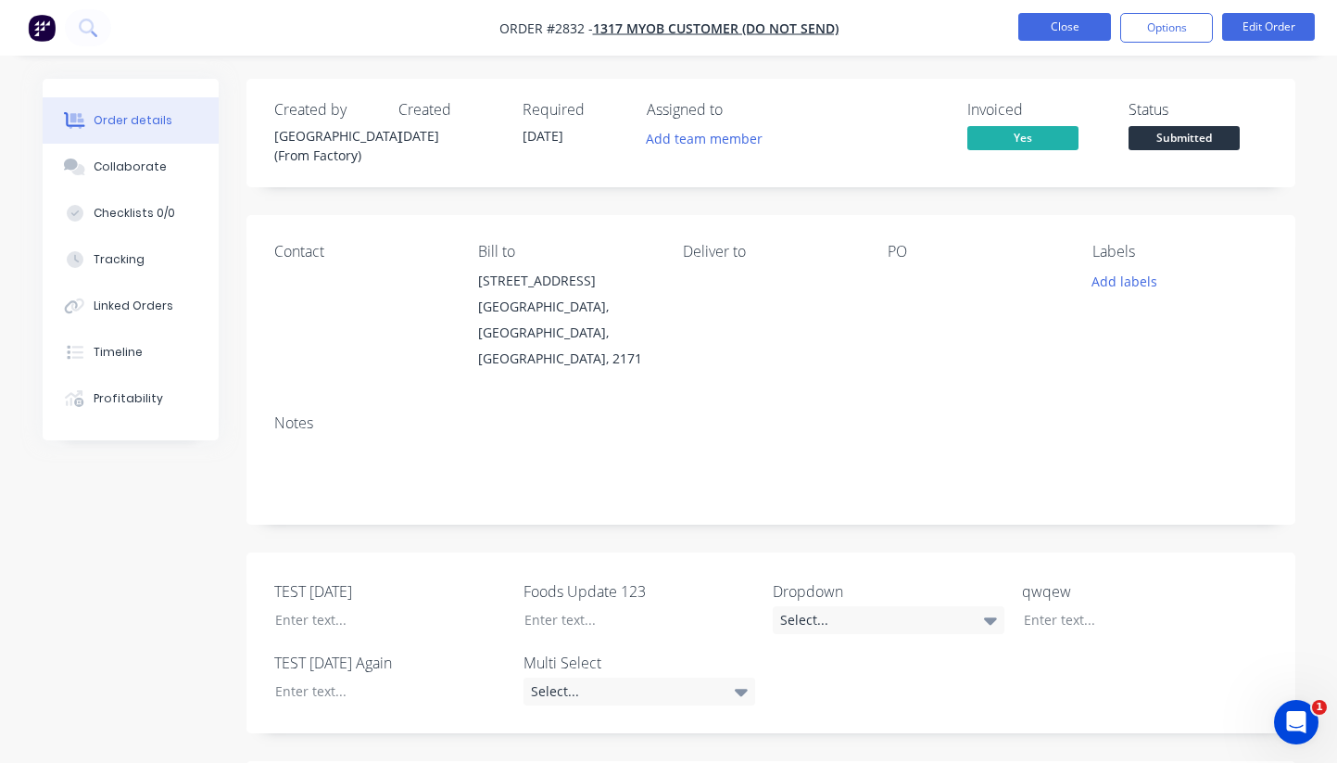
click at [1110, 17] on button "Close" at bounding box center [1064, 27] width 93 height 28
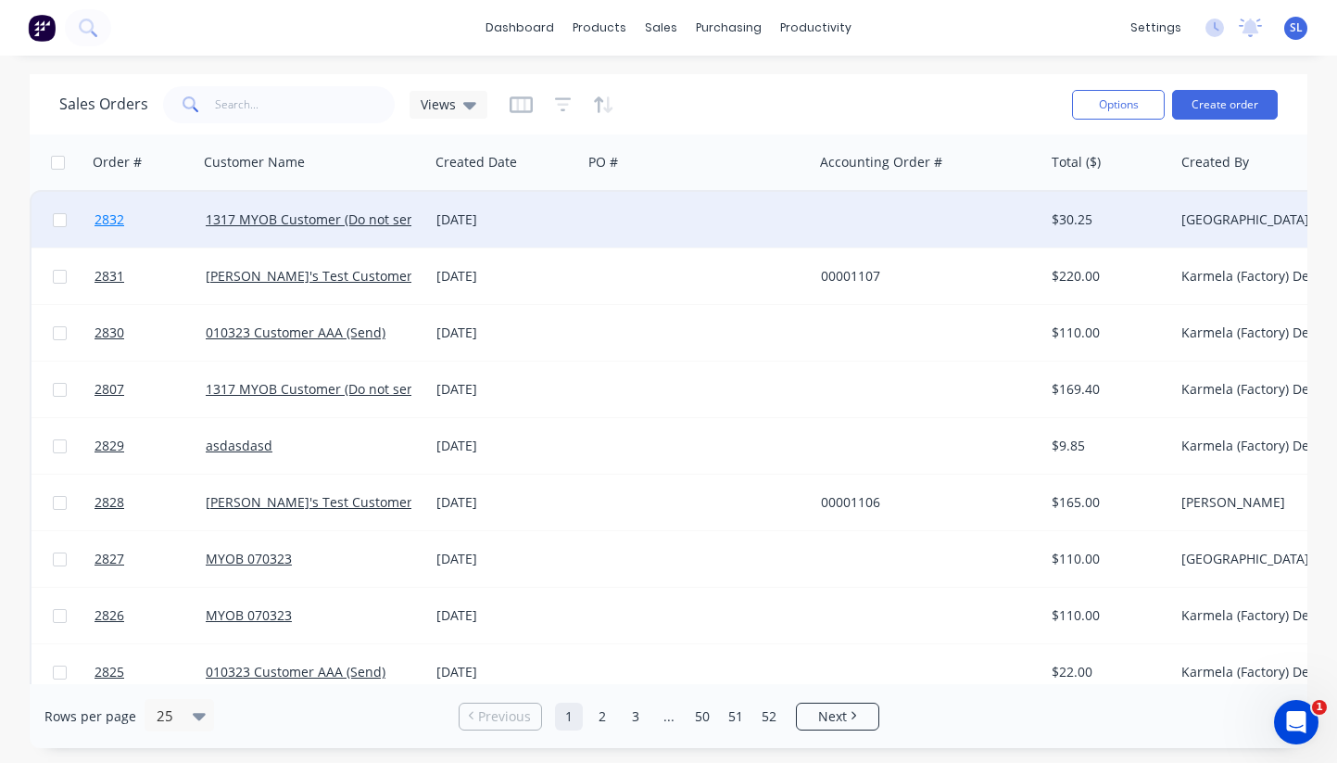
click at [123, 217] on span "2832" at bounding box center [110, 219] width 30 height 19
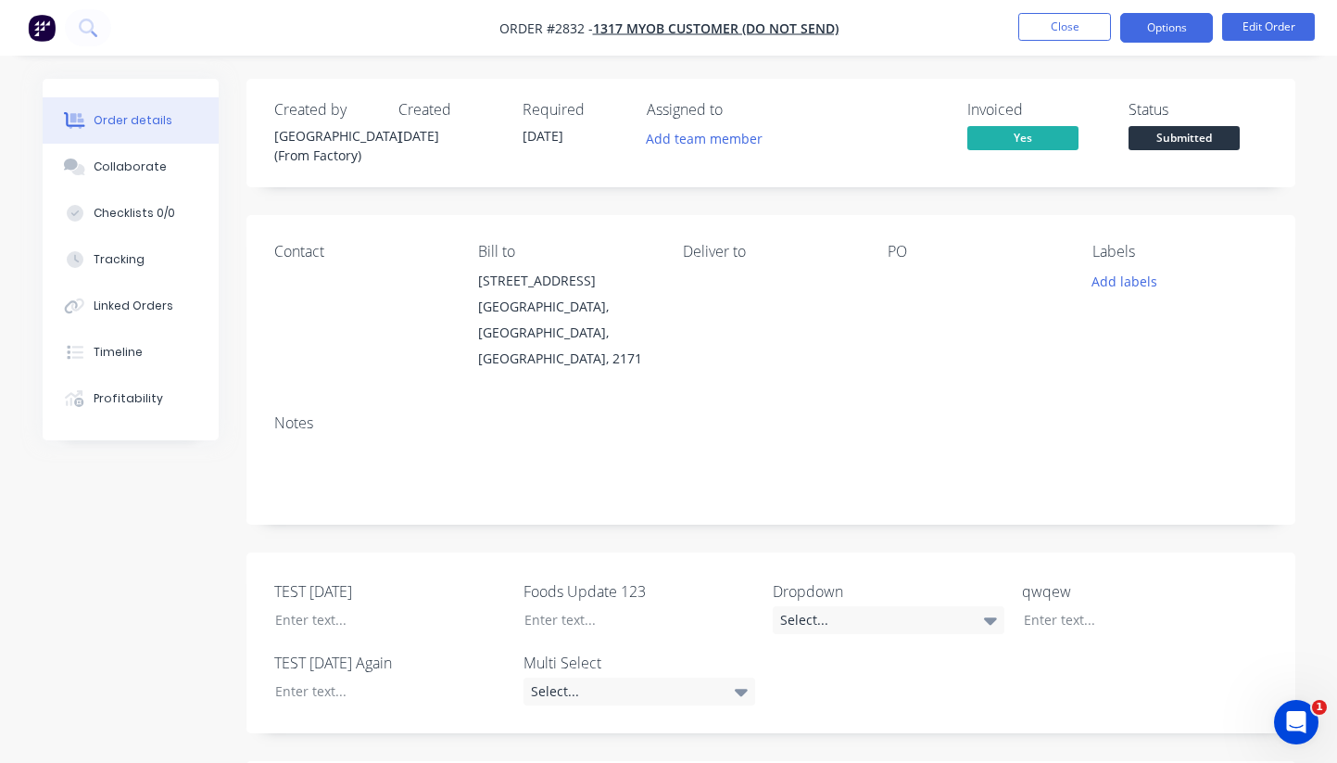
click at [1173, 41] on button "Options" at bounding box center [1166, 28] width 93 height 30
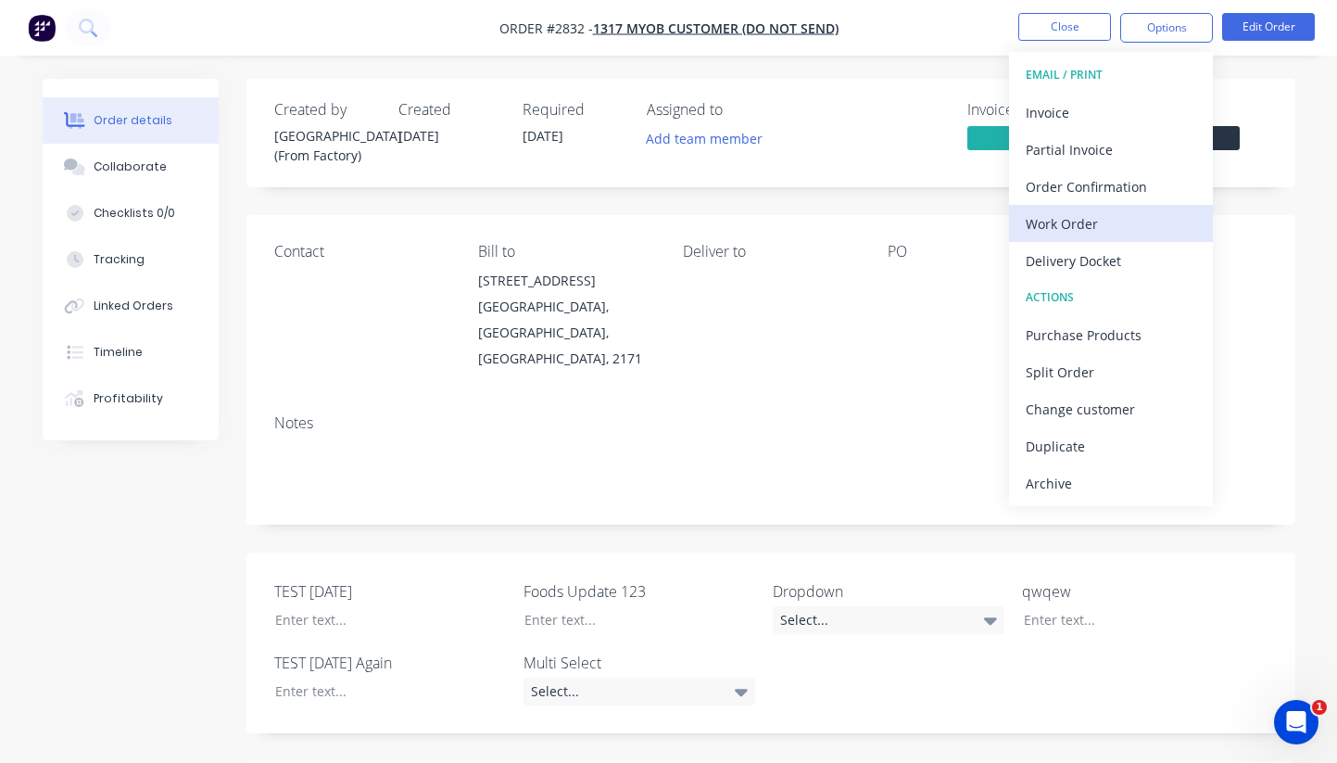
click at [1080, 225] on div "Work Order" at bounding box center [1111, 223] width 170 height 27
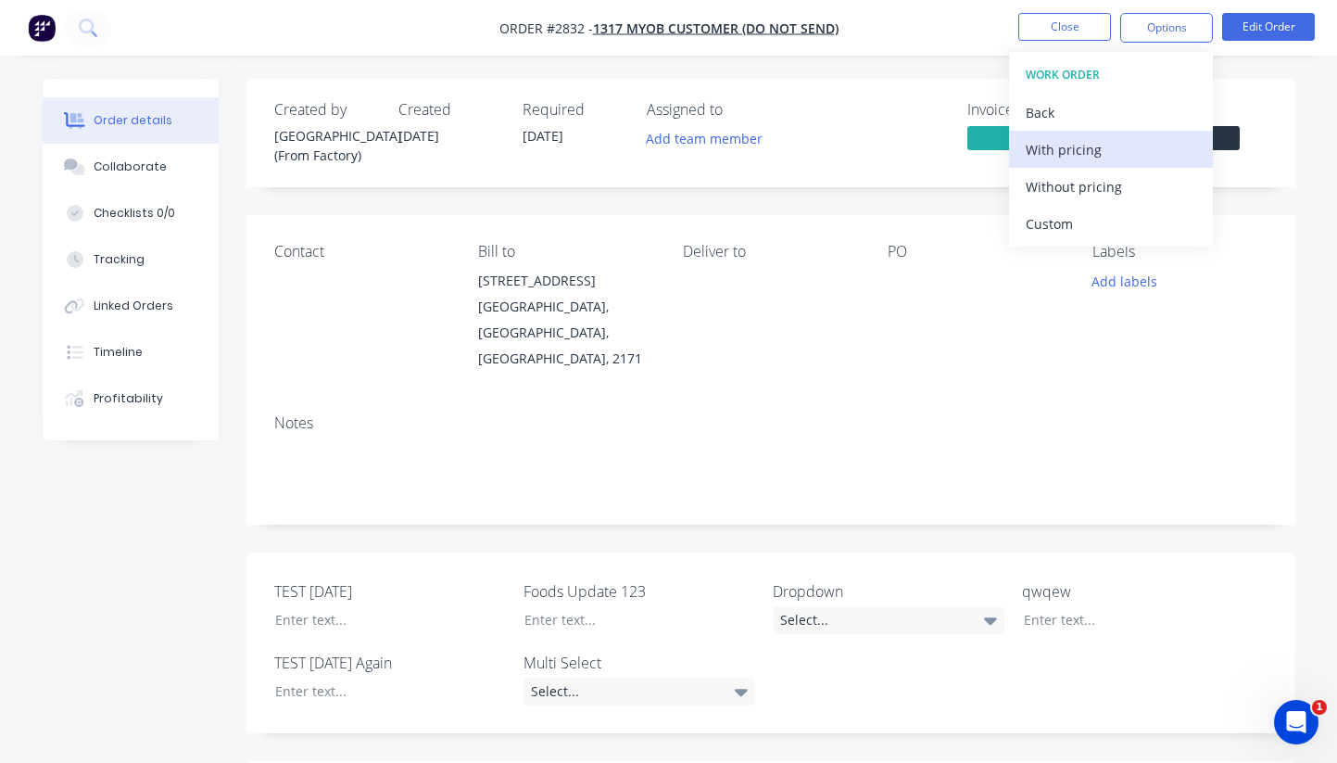
click at [1095, 147] on div "With pricing" at bounding box center [1111, 149] width 170 height 27
